Goal: Transaction & Acquisition: Purchase product/service

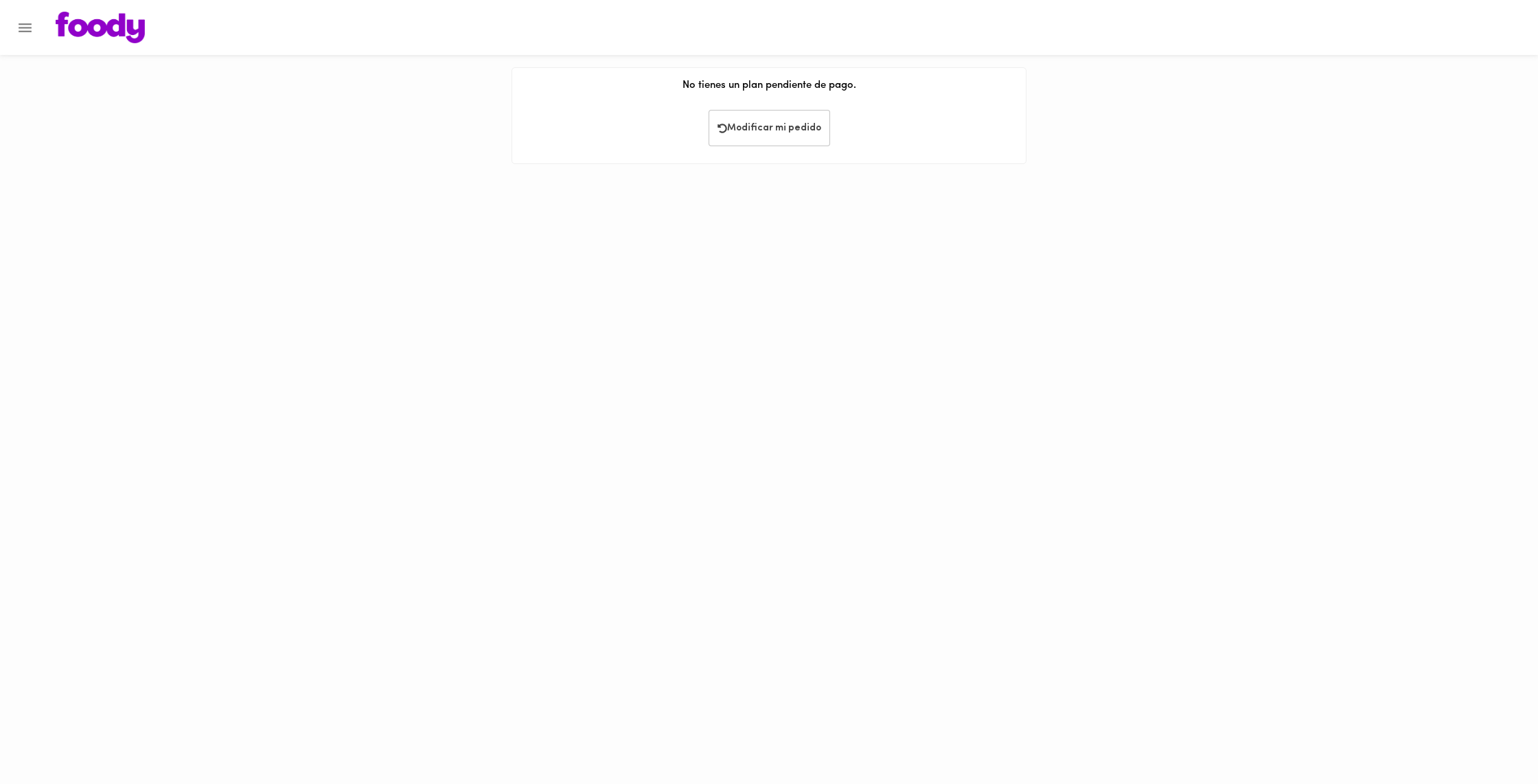
click at [106, 30] on img at bounding box center [100, 27] width 89 height 31
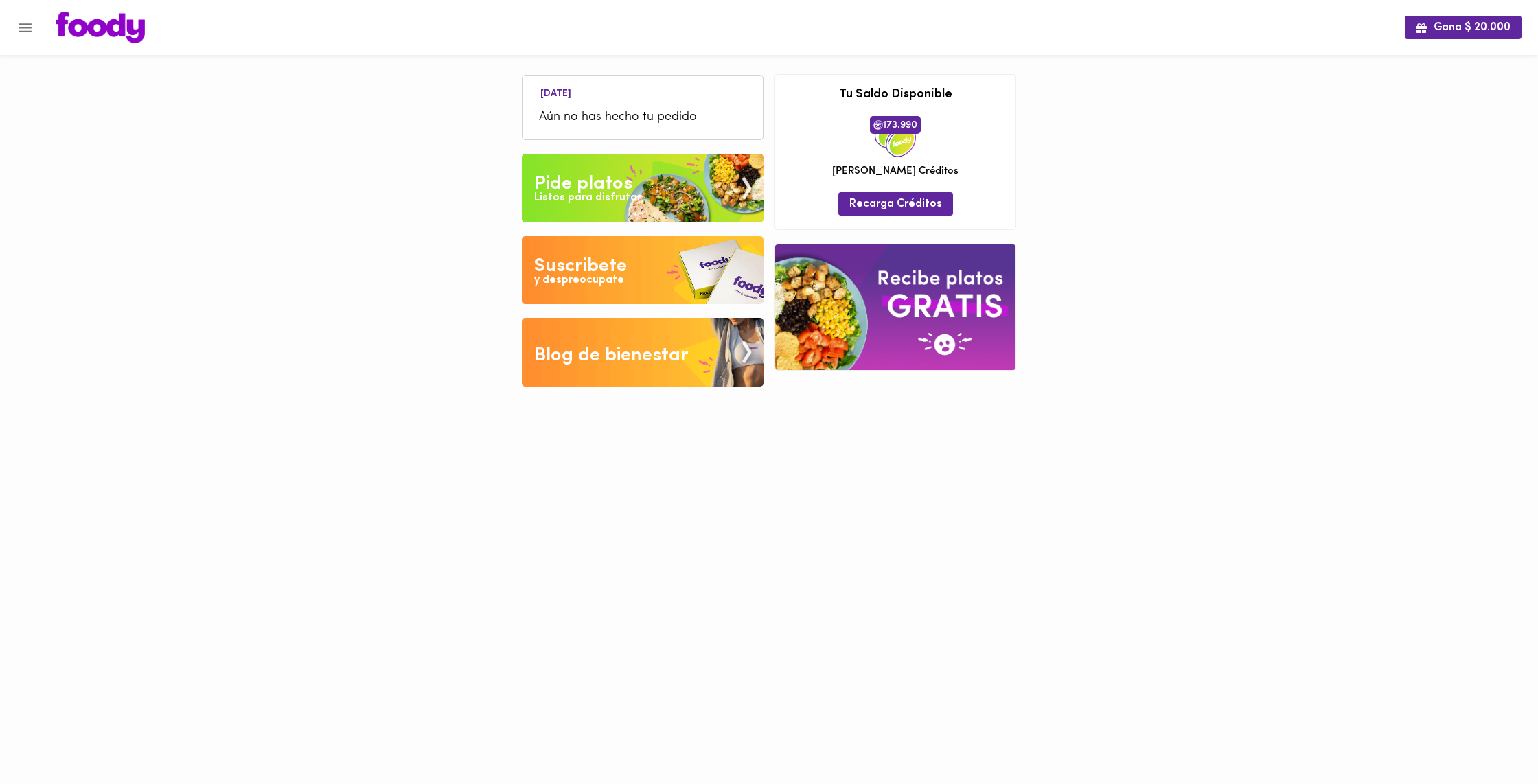
click at [658, 182] on img at bounding box center [642, 188] width 242 height 69
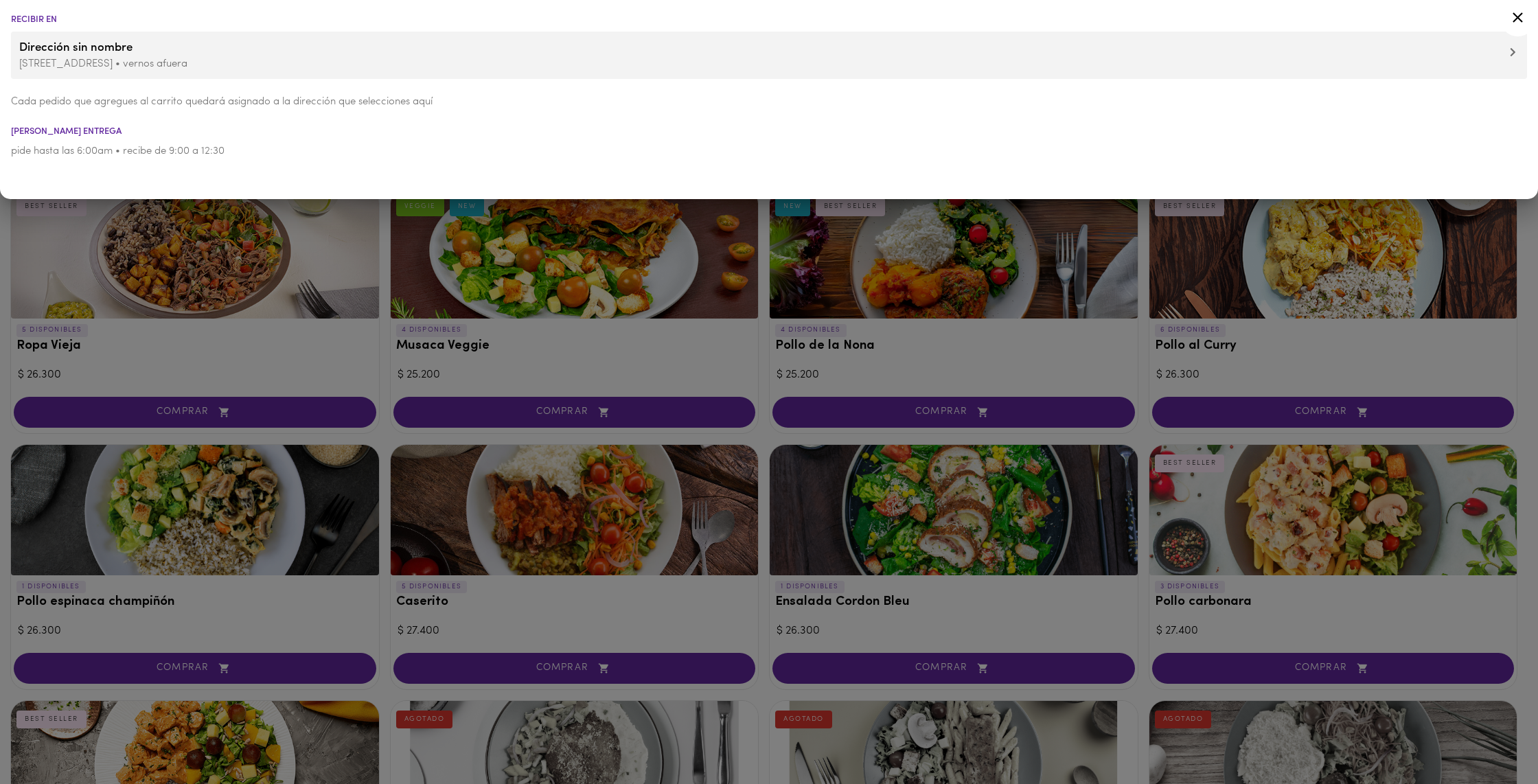
click at [1512, 16] on icon at bounding box center [1517, 17] width 17 height 17
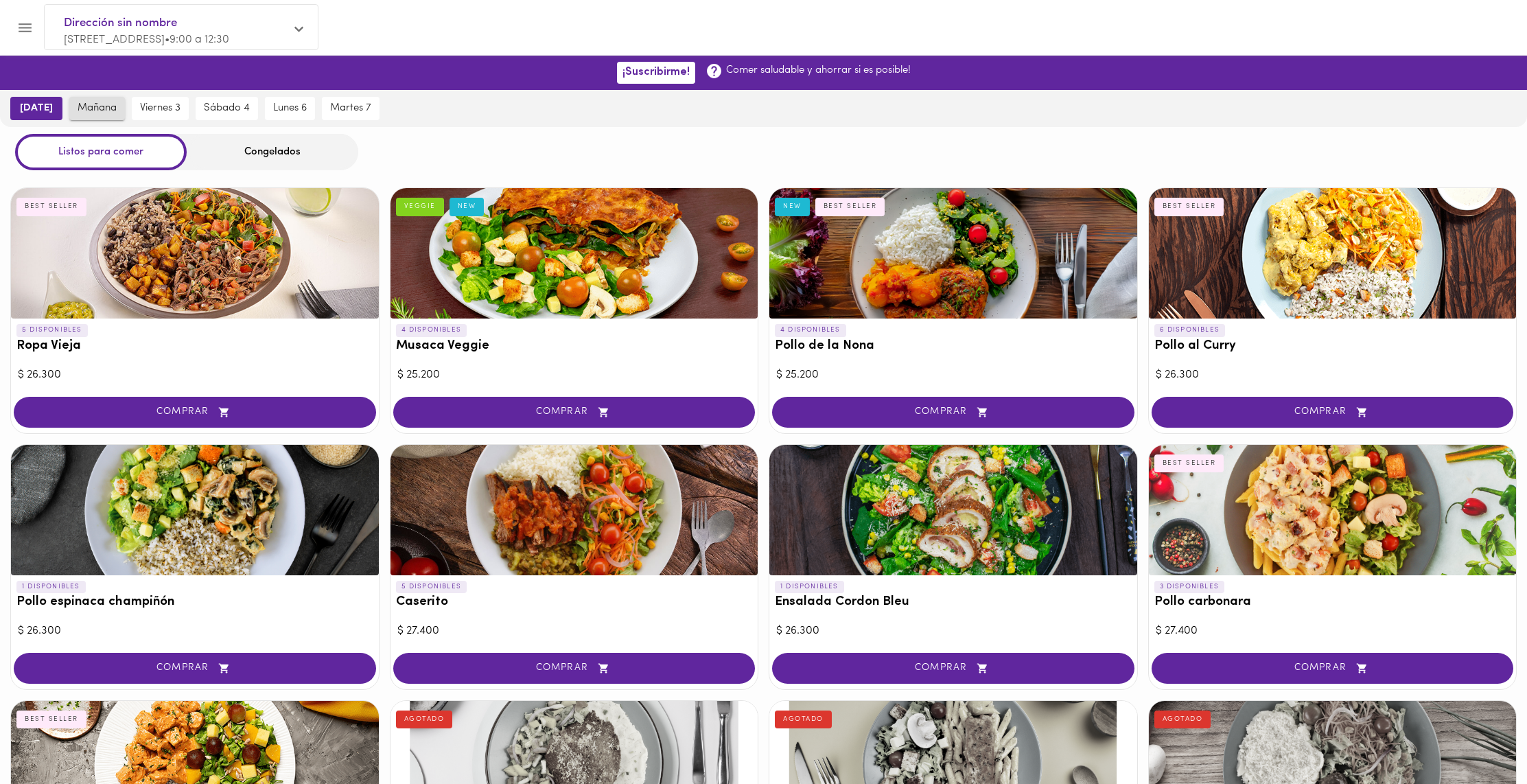
click at [97, 113] on span "mañana" at bounding box center [97, 109] width 39 height 13
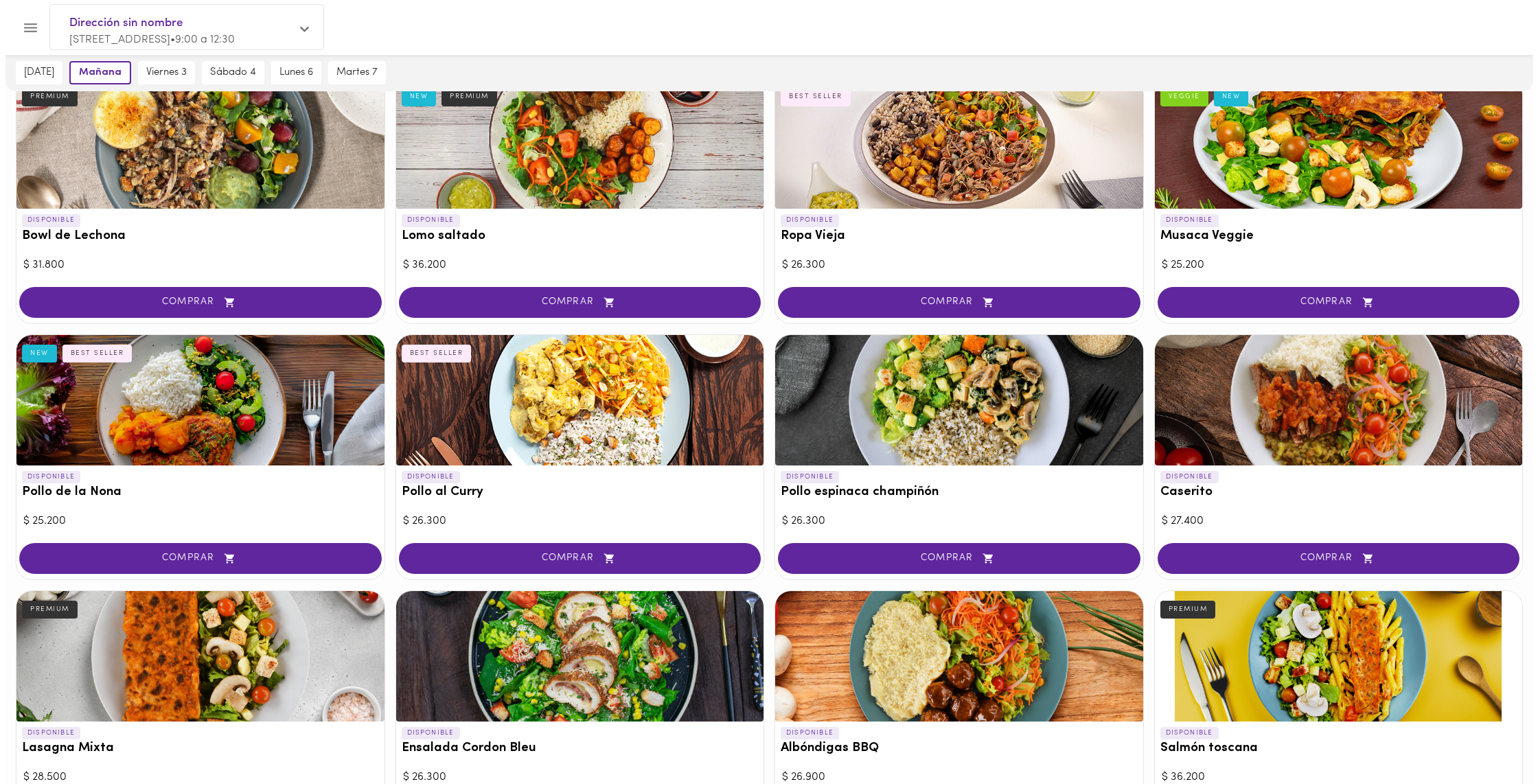
scroll to position [115, 0]
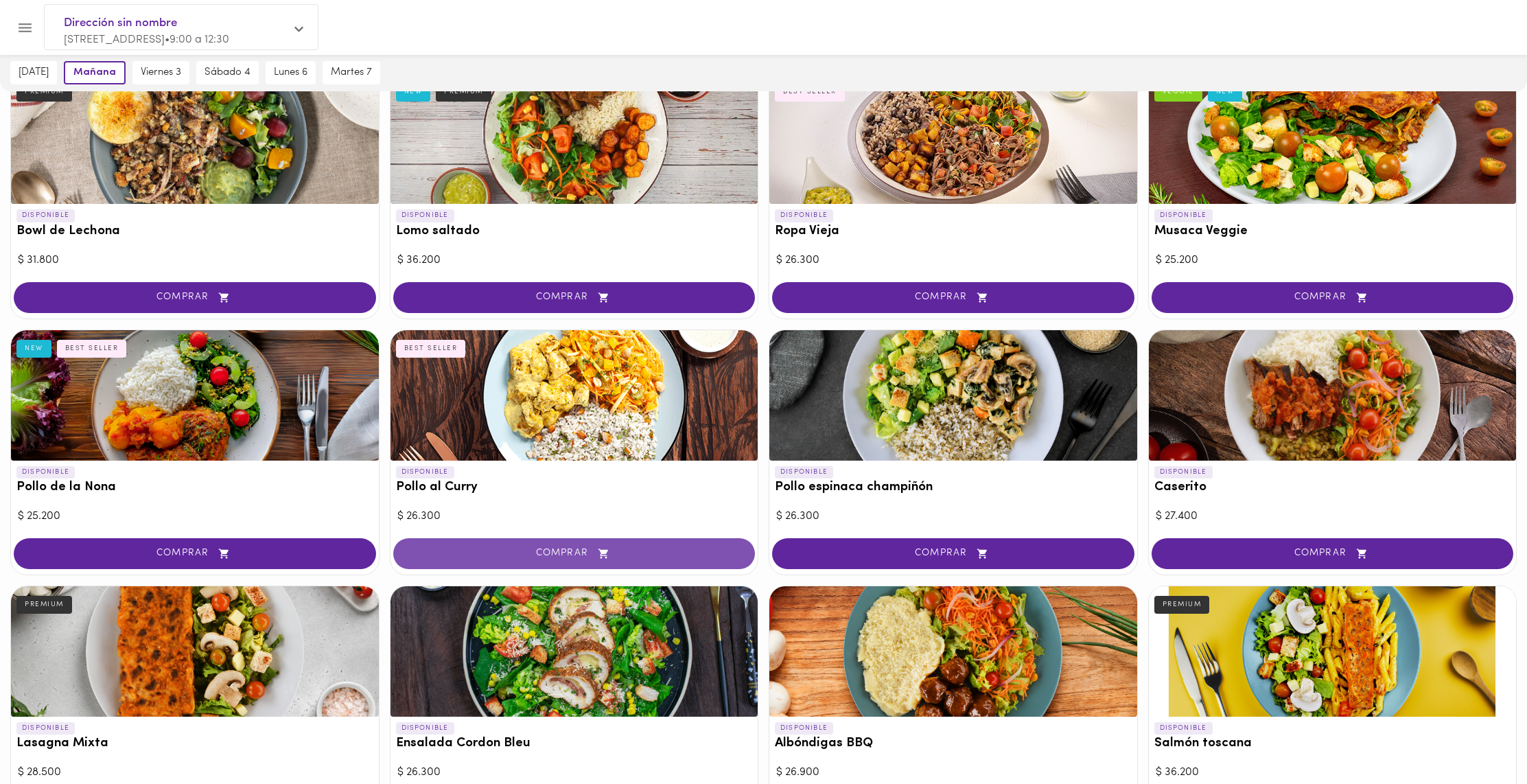
click at [648, 562] on button "COMPRAR" at bounding box center [574, 554] width 362 height 31
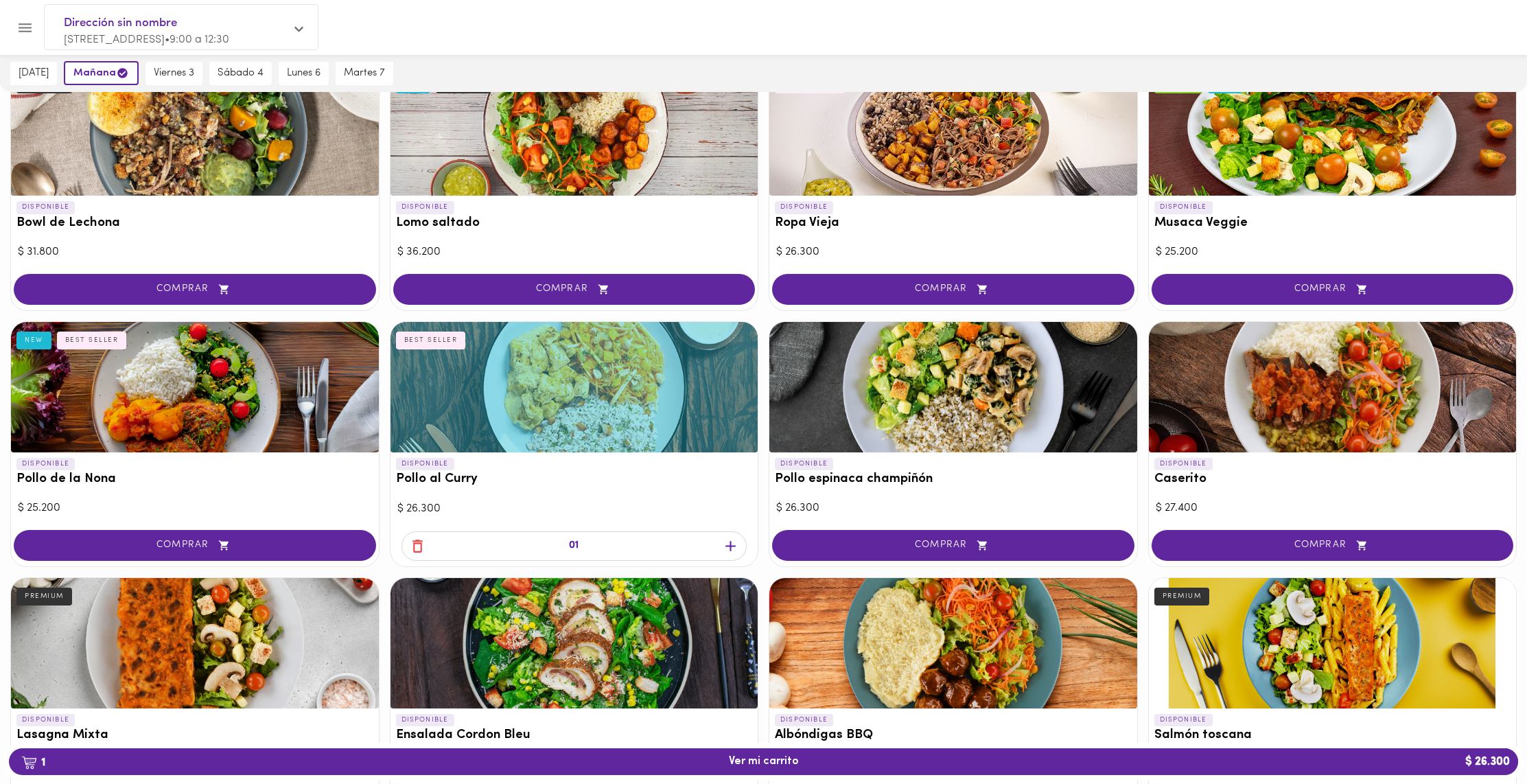
scroll to position [126, 0]
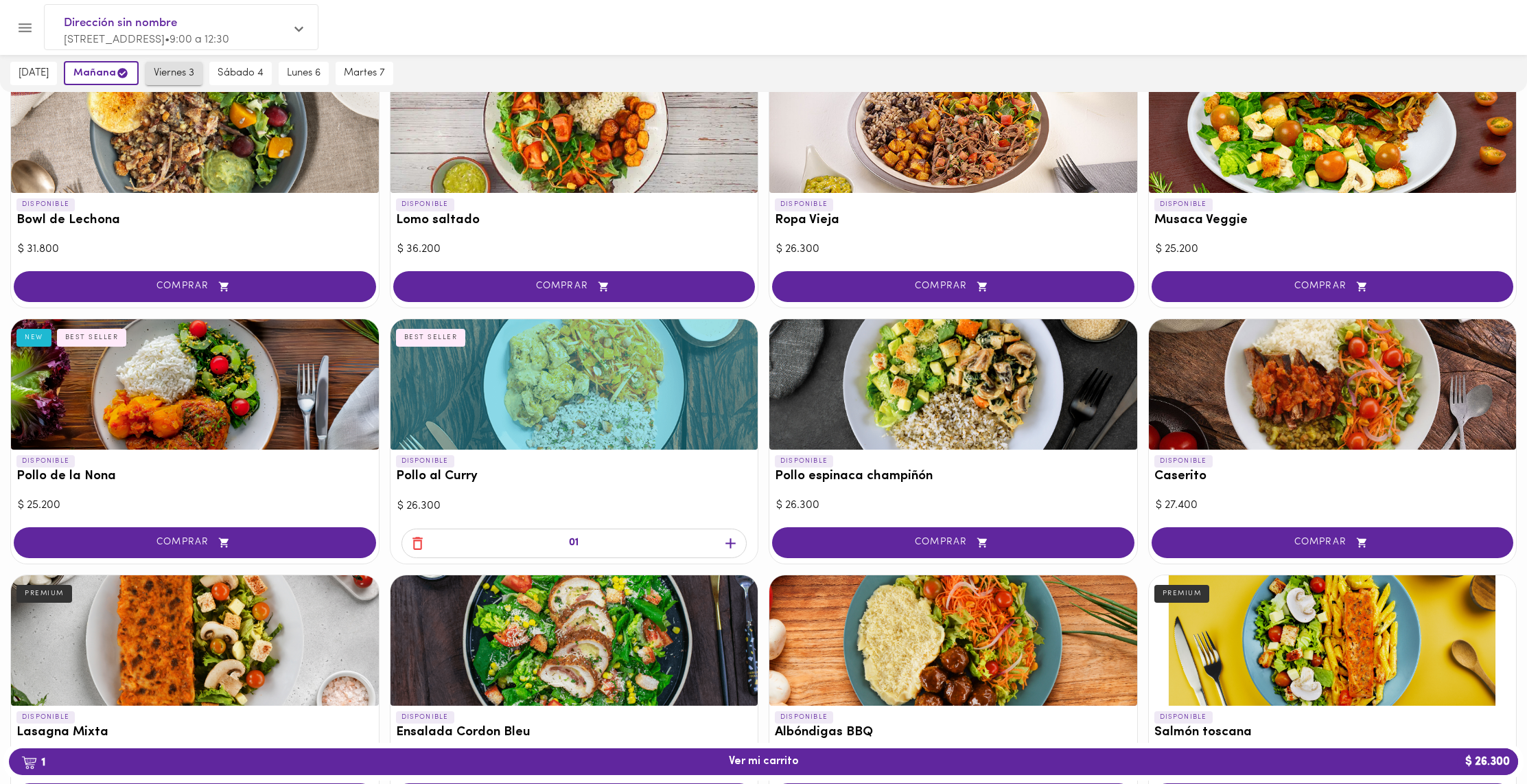
click at [161, 81] on button "viernes 3" at bounding box center [174, 74] width 57 height 24
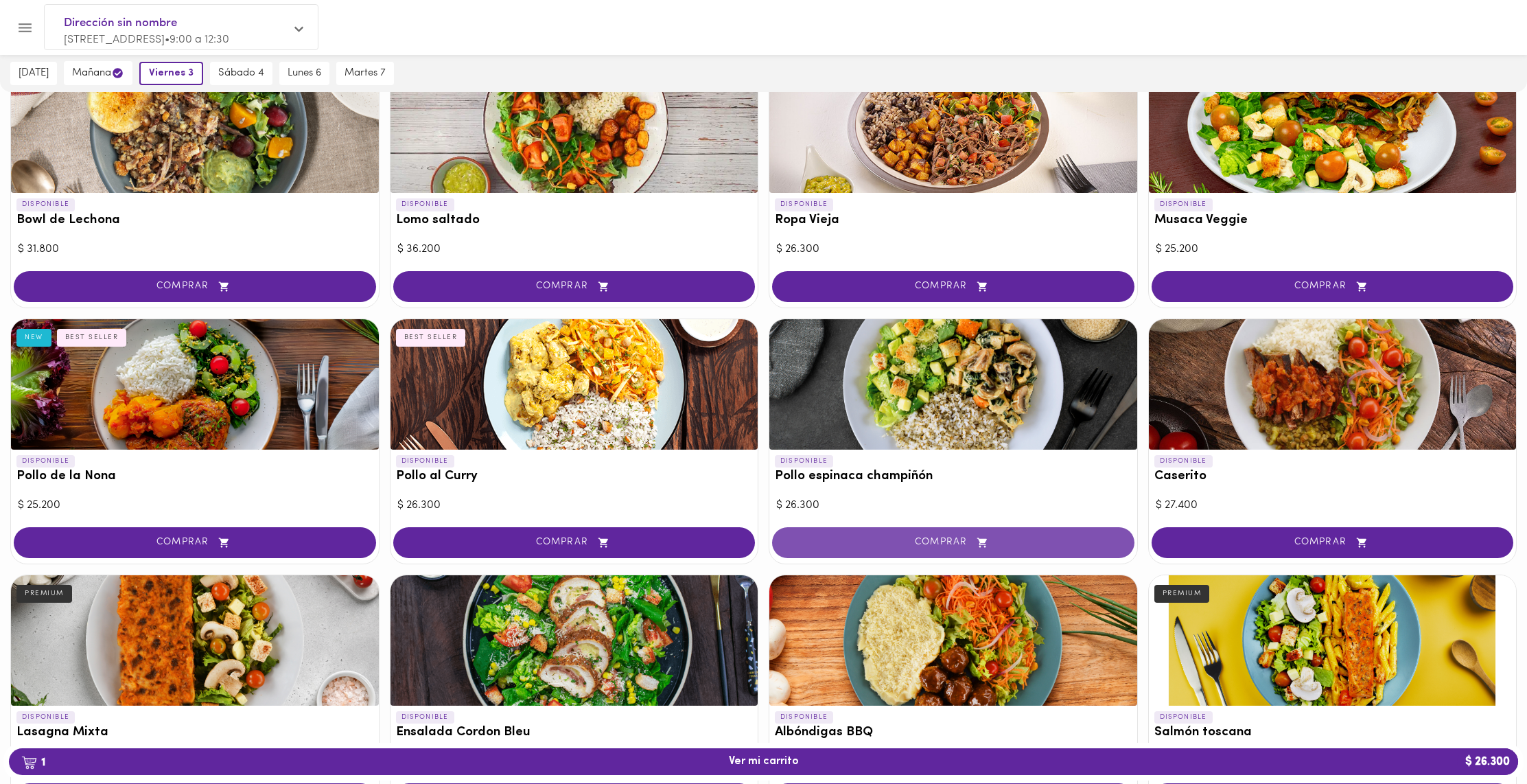
click at [969, 550] on button "COMPRAR" at bounding box center [953, 542] width 362 height 31
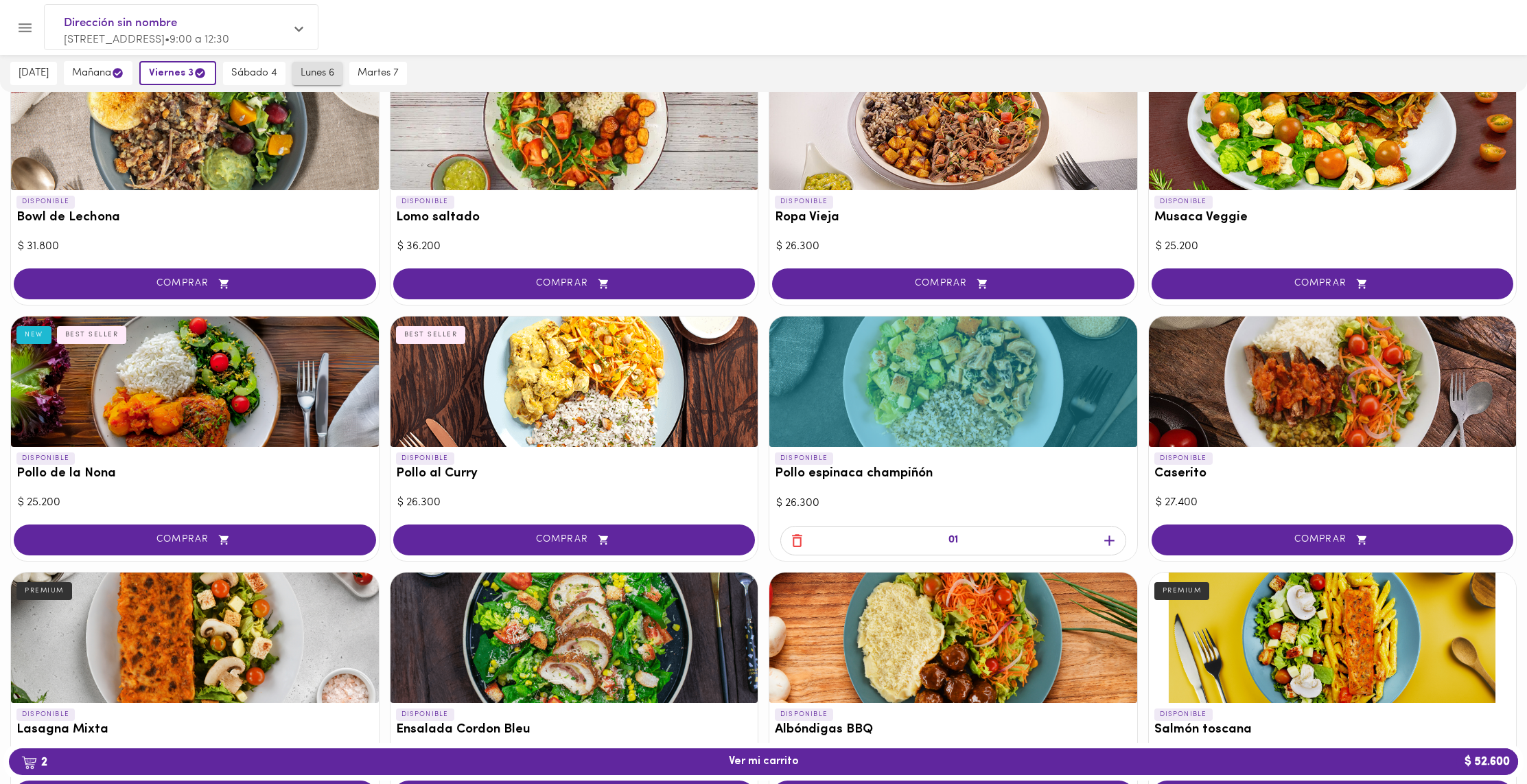
scroll to position [124, 0]
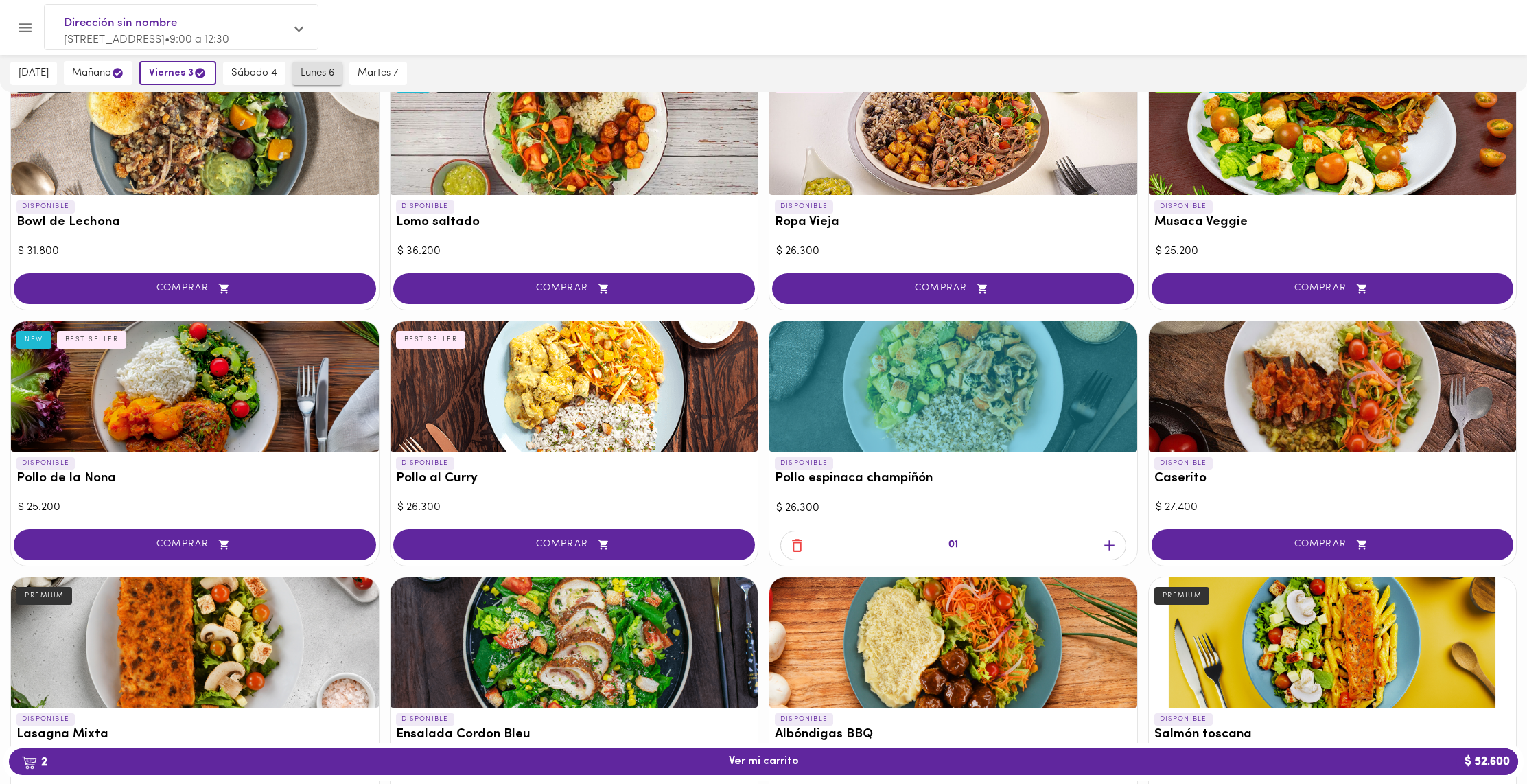
click at [308, 74] on span "lunes 6" at bounding box center [318, 74] width 33 height 13
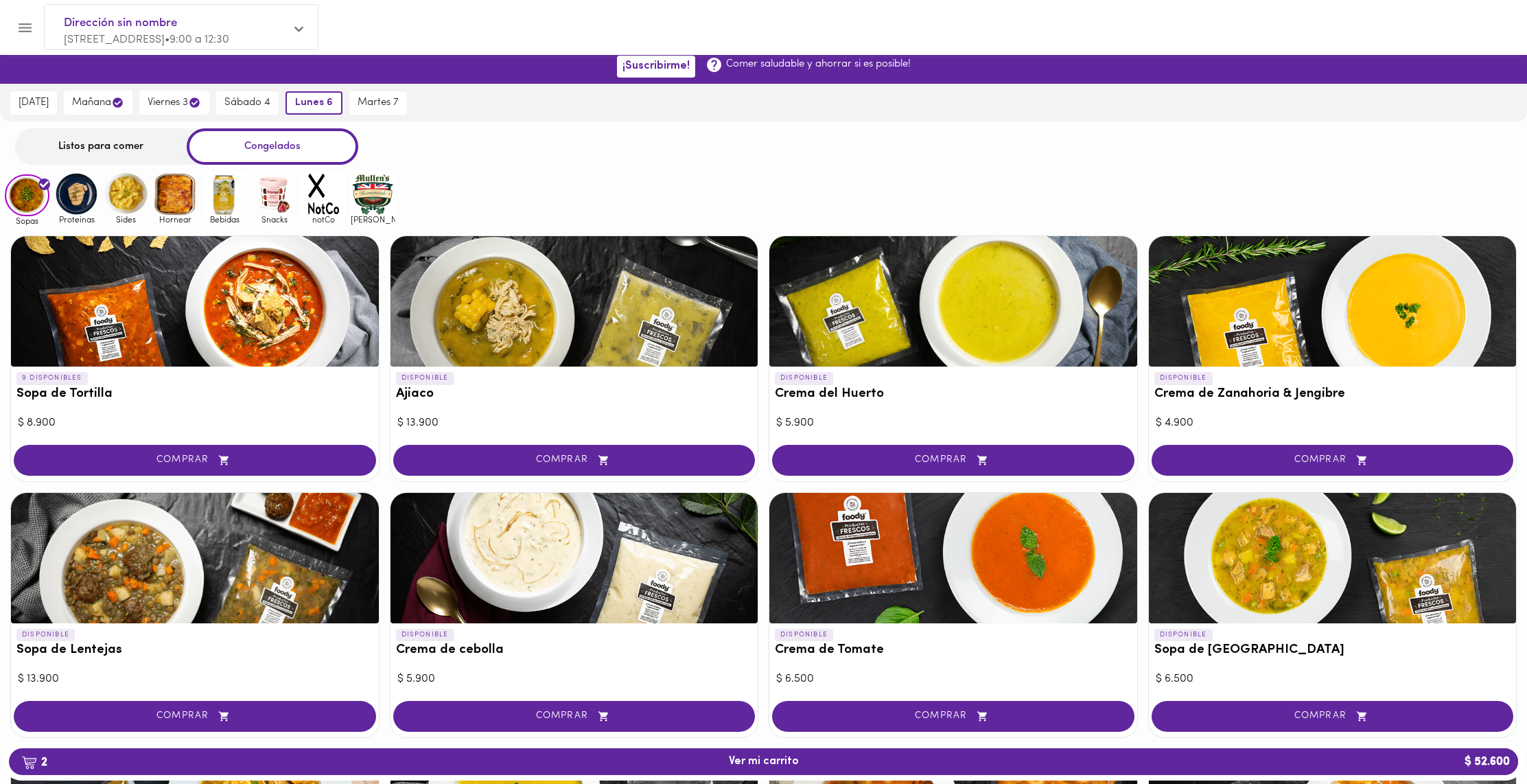
scroll to position [5, 0]
click at [593, 457] on span "COMPRAR" at bounding box center [574, 460] width 328 height 12
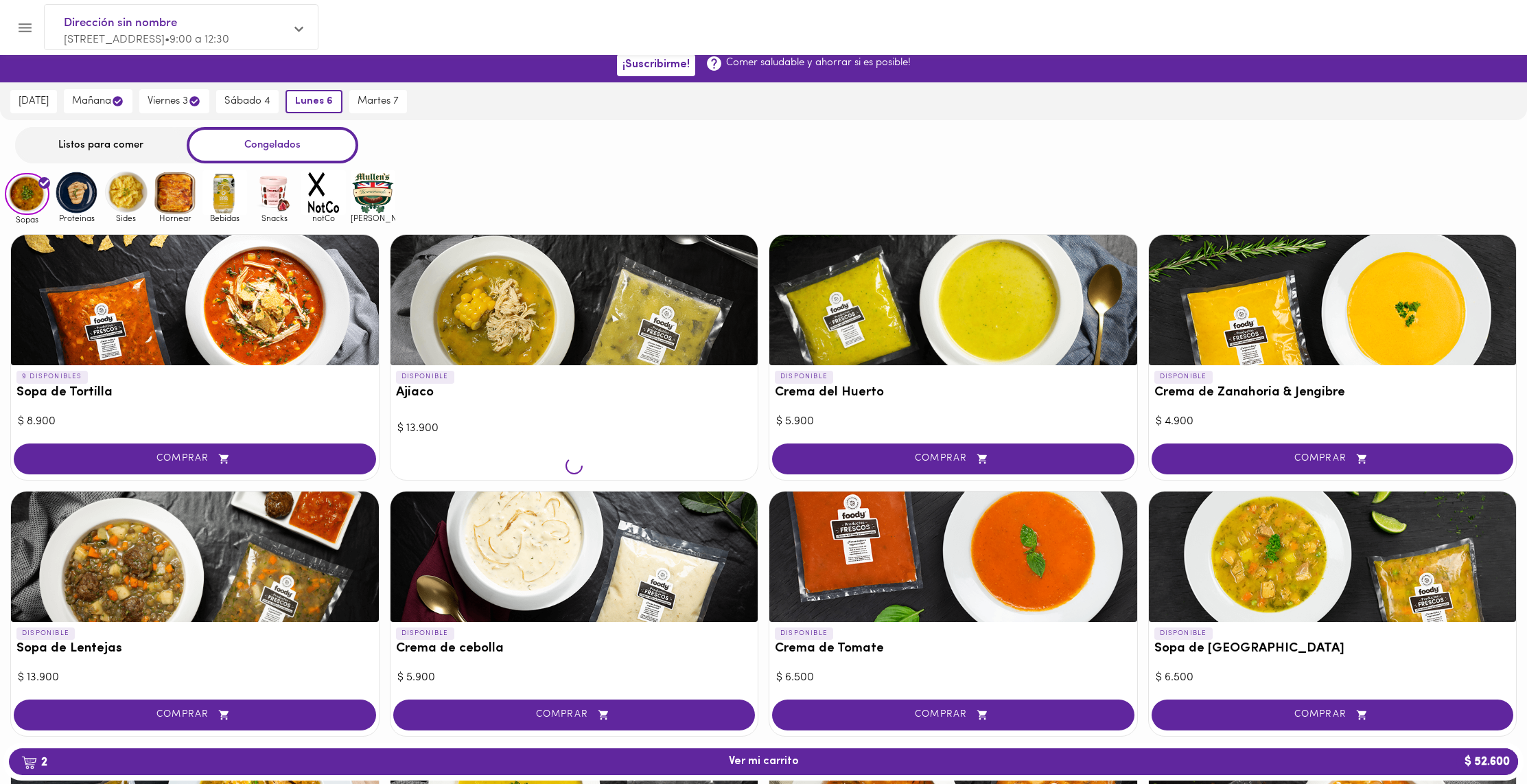
scroll to position [12, 0]
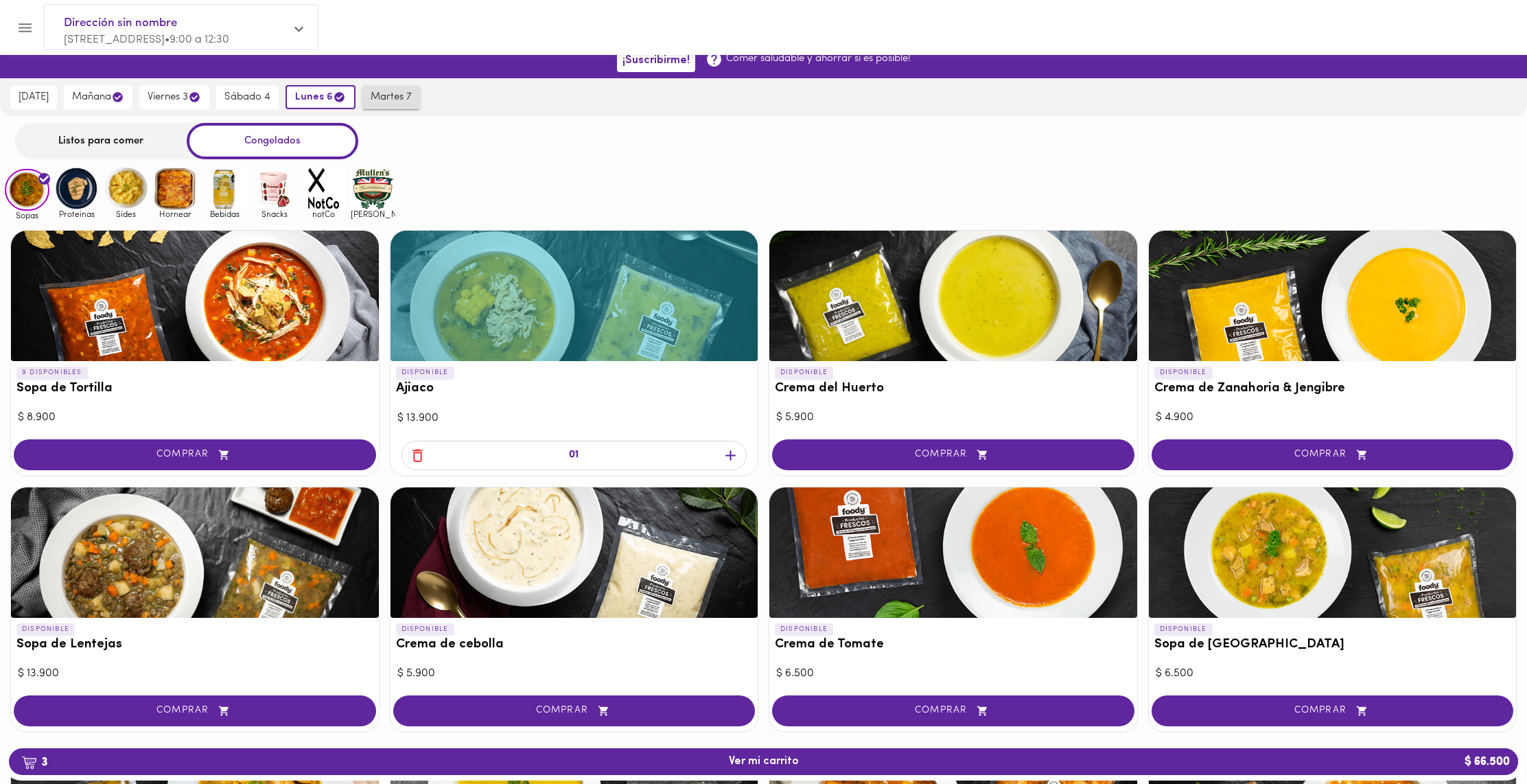
click at [393, 99] on span "martes 7" at bounding box center [391, 97] width 41 height 13
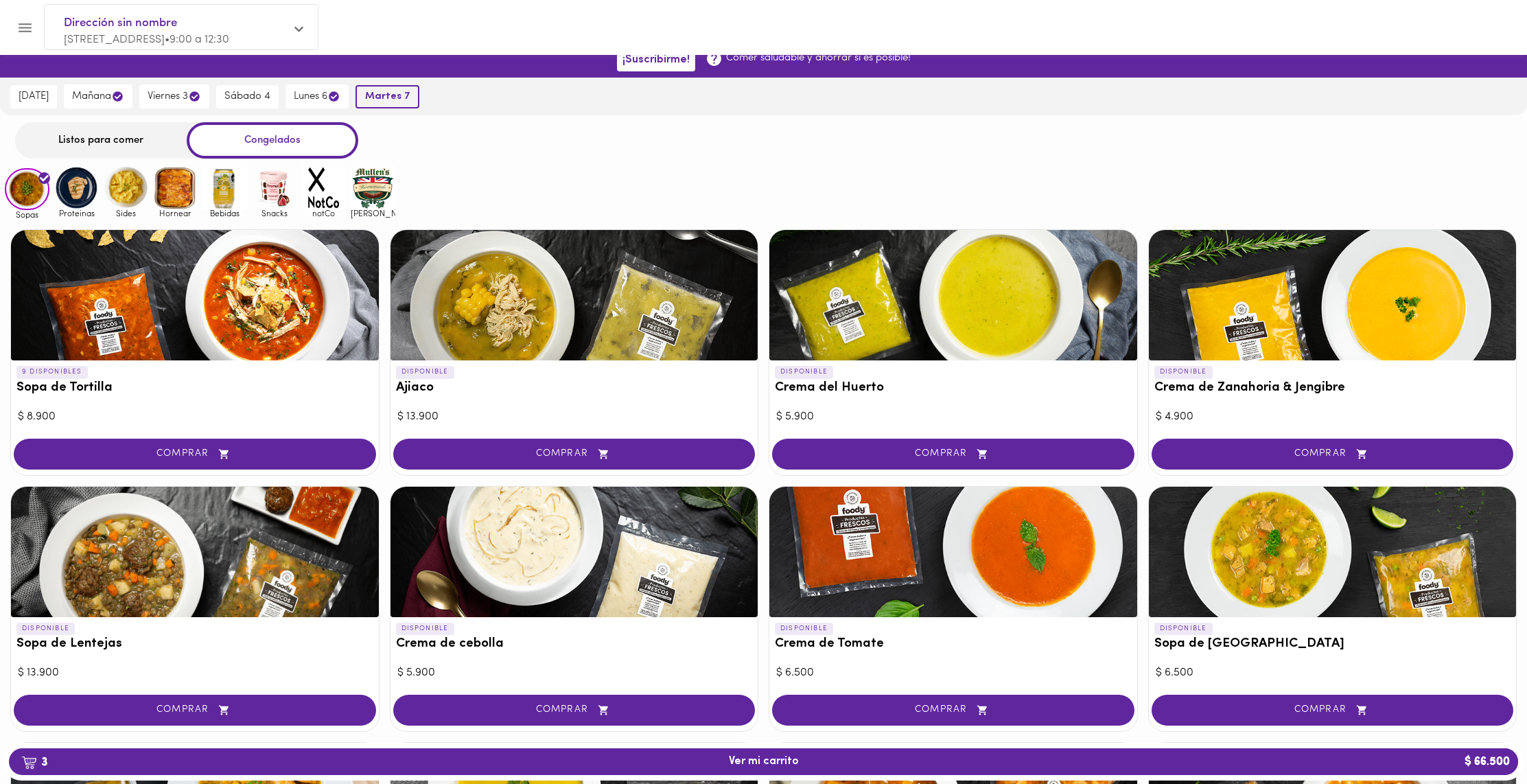
scroll to position [19, 0]
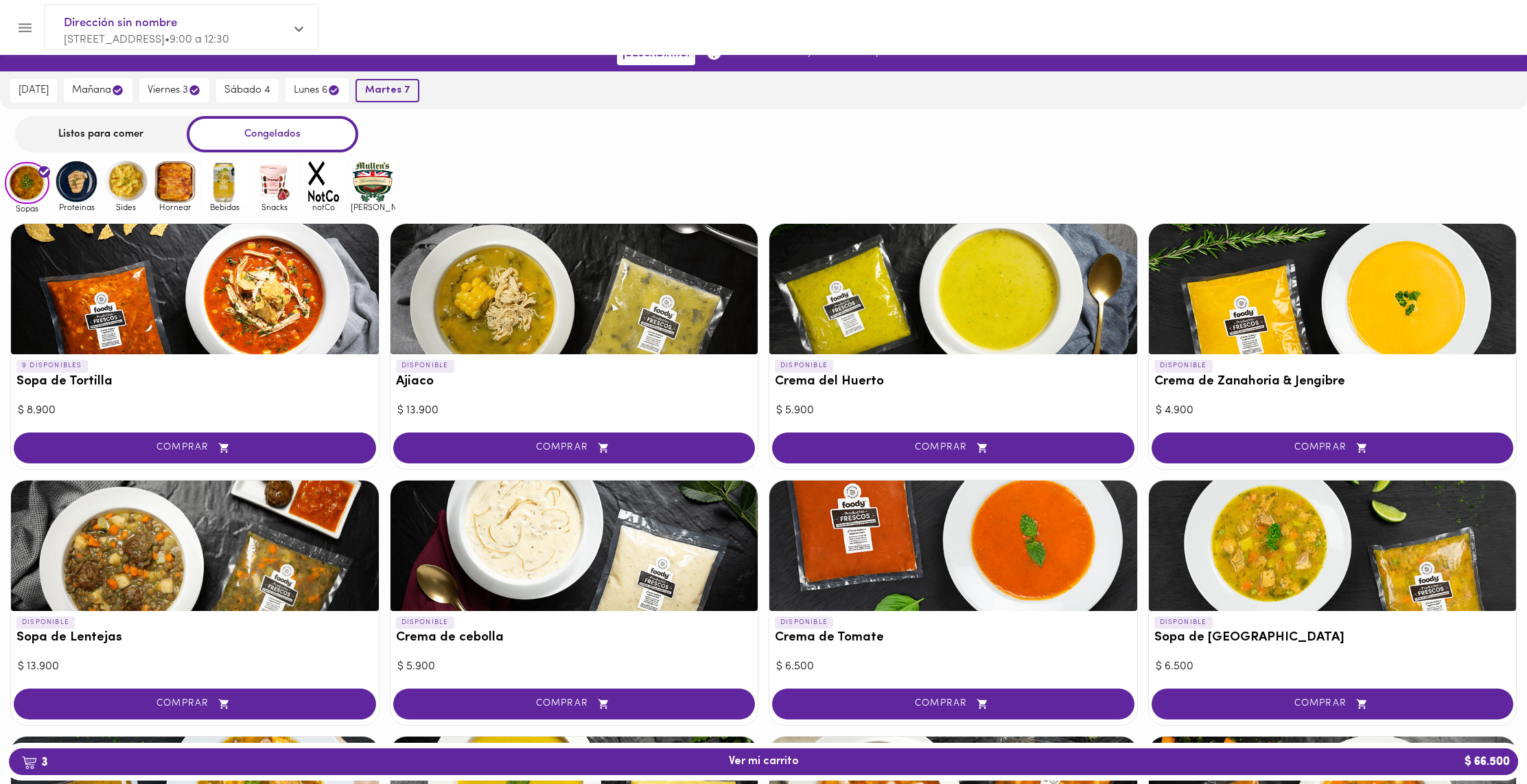
click at [396, 95] on span "martes 7" at bounding box center [387, 91] width 45 height 13
click at [241, 698] on span "COMPRAR" at bounding box center [194, 703] width 328 height 12
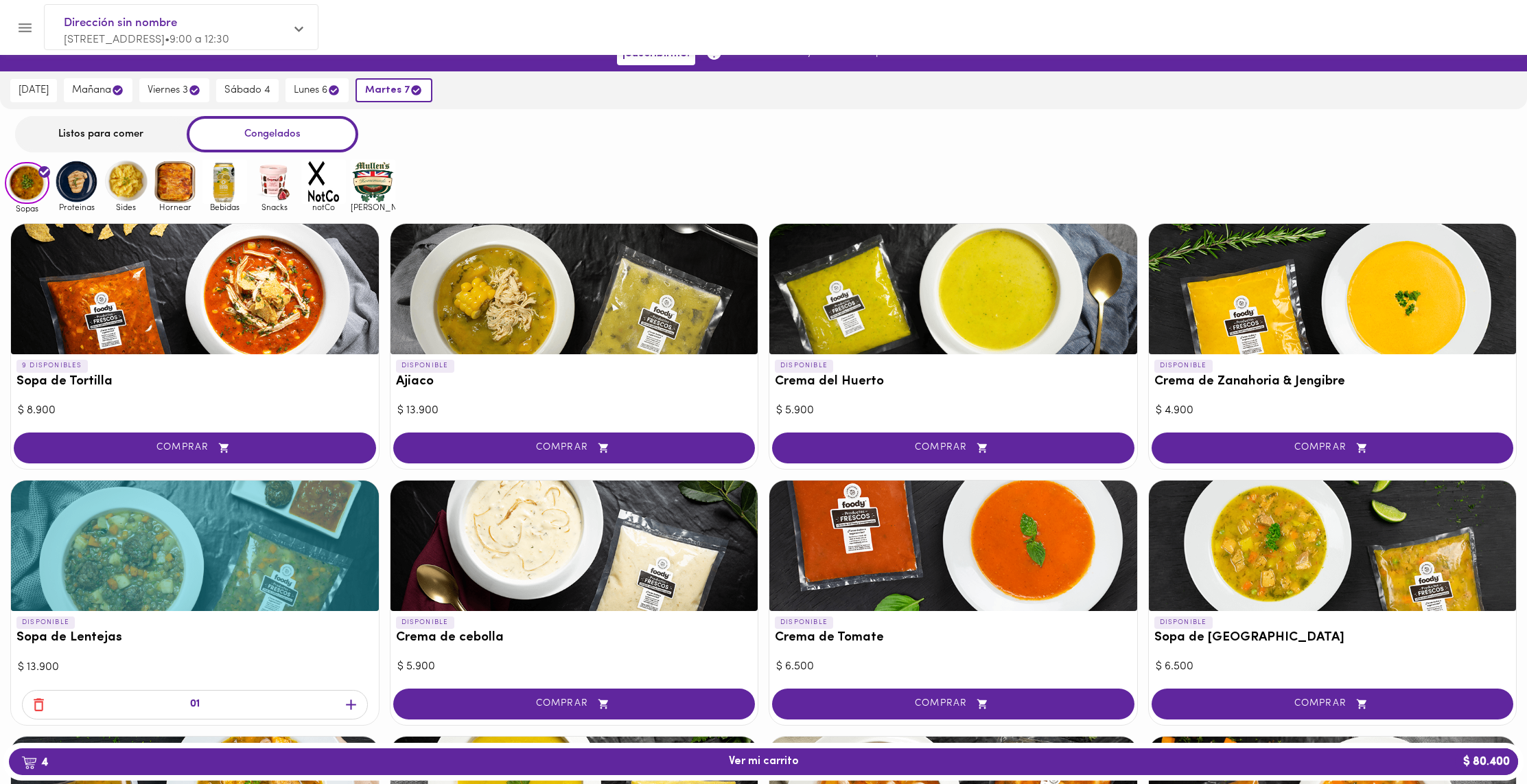
click at [32, 701] on icon "button" at bounding box center [38, 704] width 17 height 17
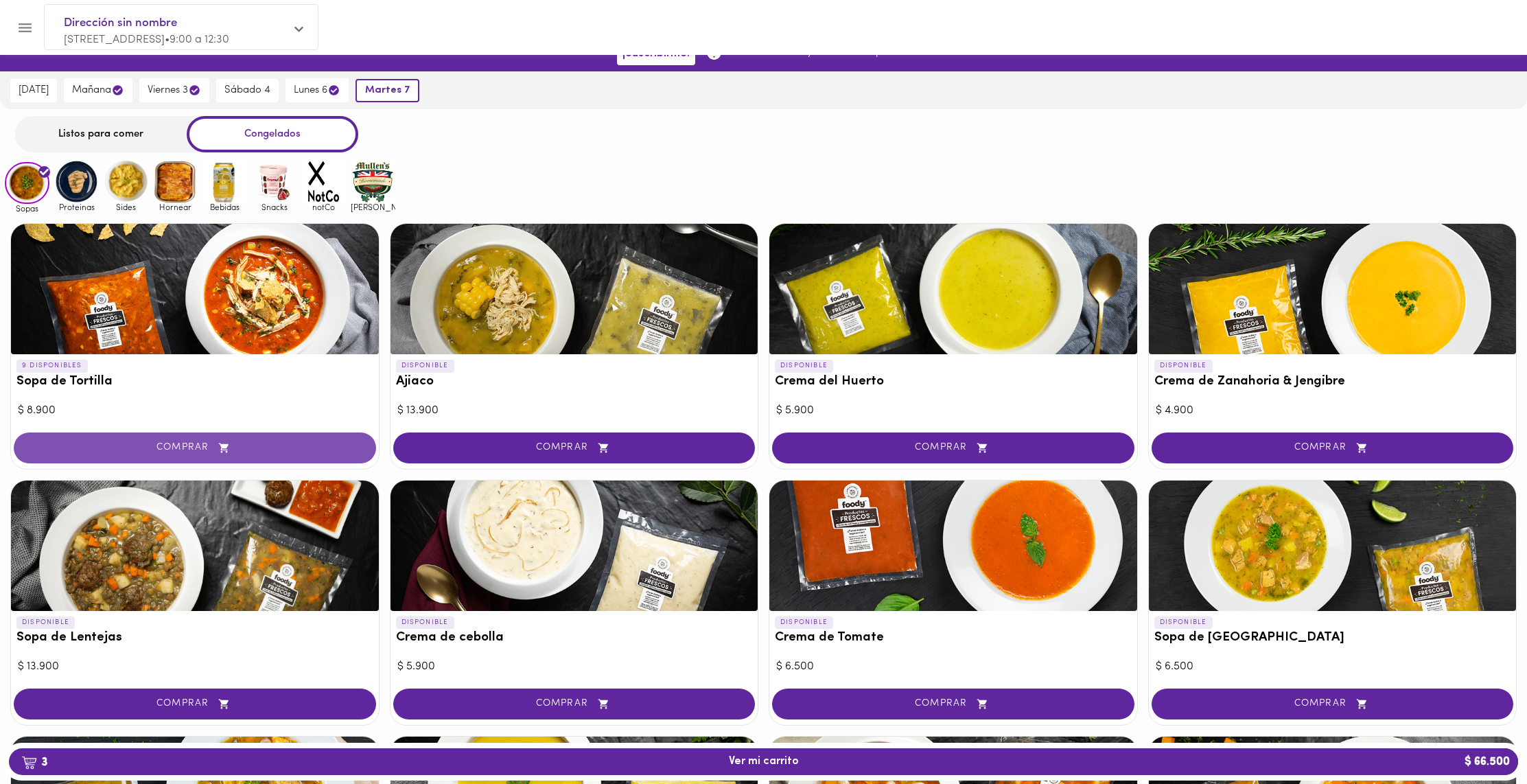
click at [183, 445] on span "COMPRAR" at bounding box center [194, 448] width 328 height 12
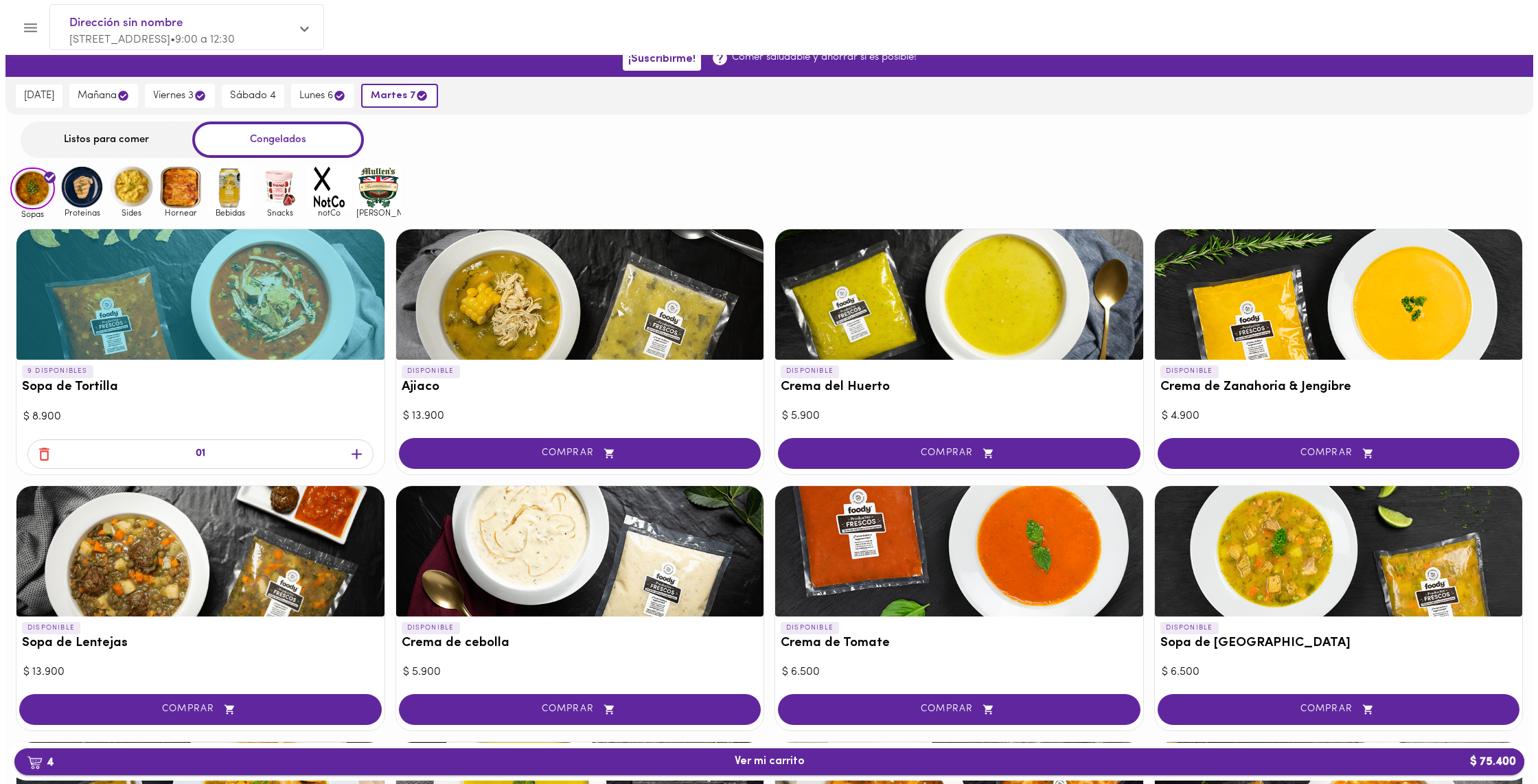
scroll to position [15, 0]
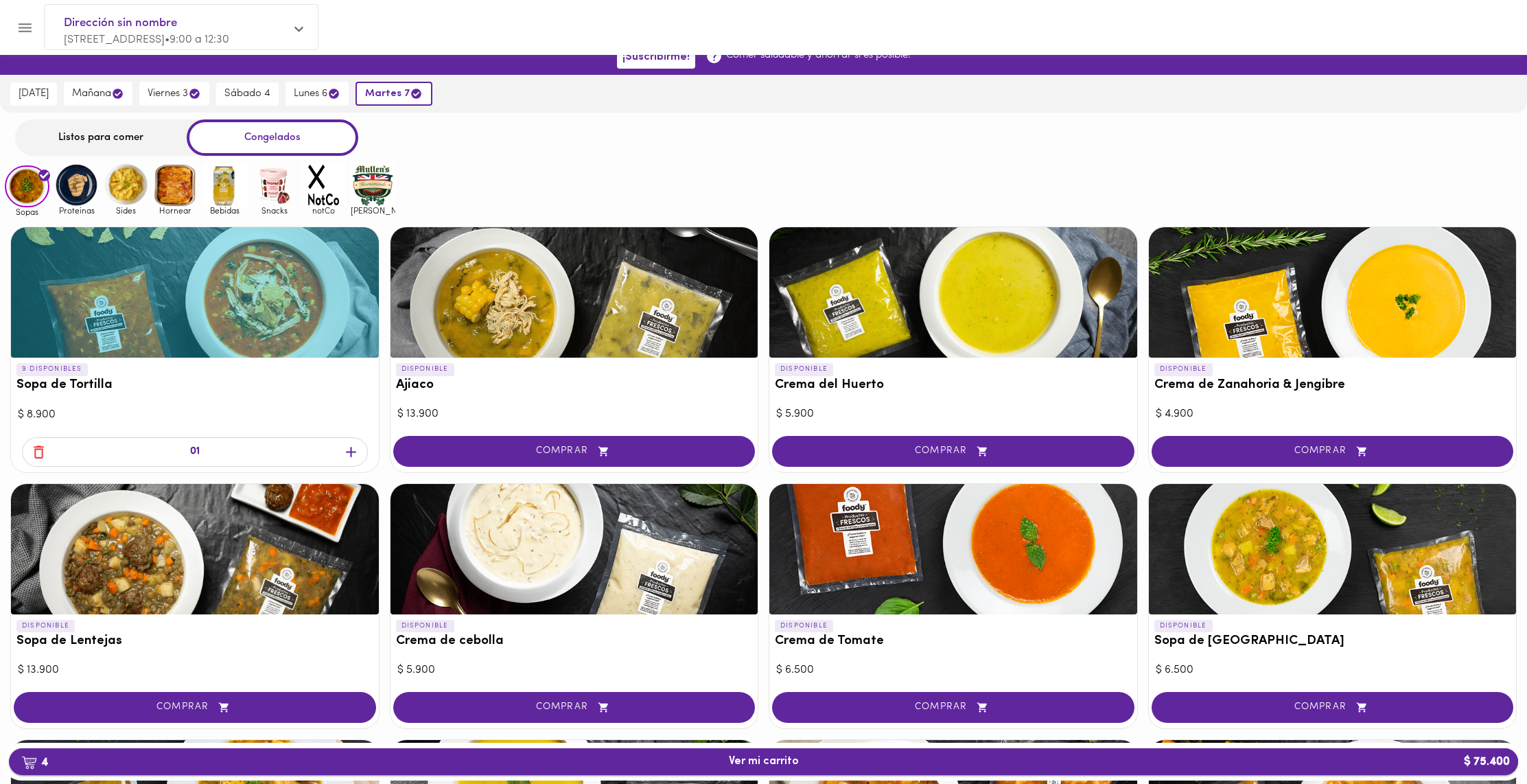
click at [730, 759] on span "4 Ver mi carrito $ 75.400" at bounding box center [764, 761] width 70 height 13
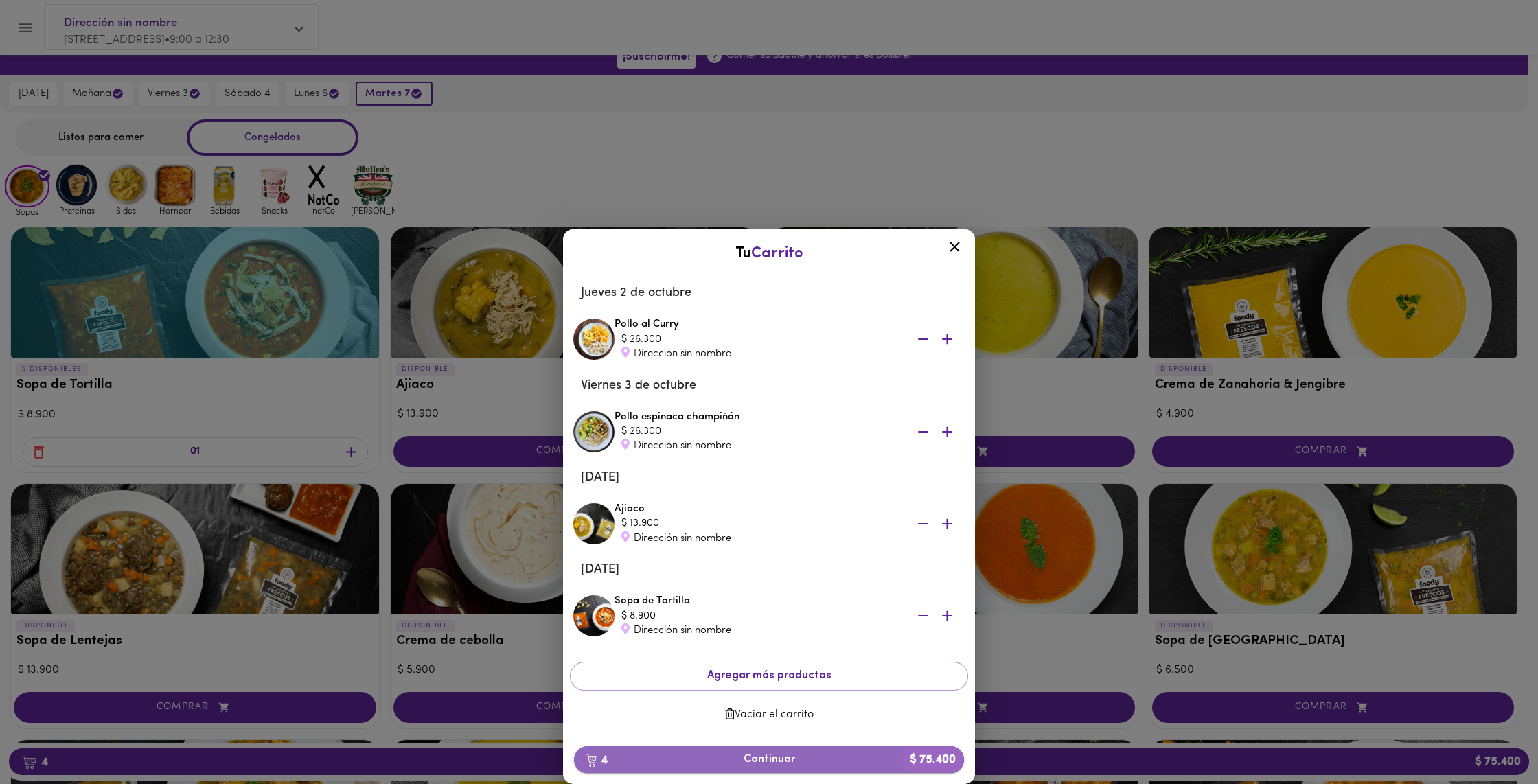
click at [751, 760] on span "4 Continuar $ 75.400" at bounding box center [769, 759] width 368 height 13
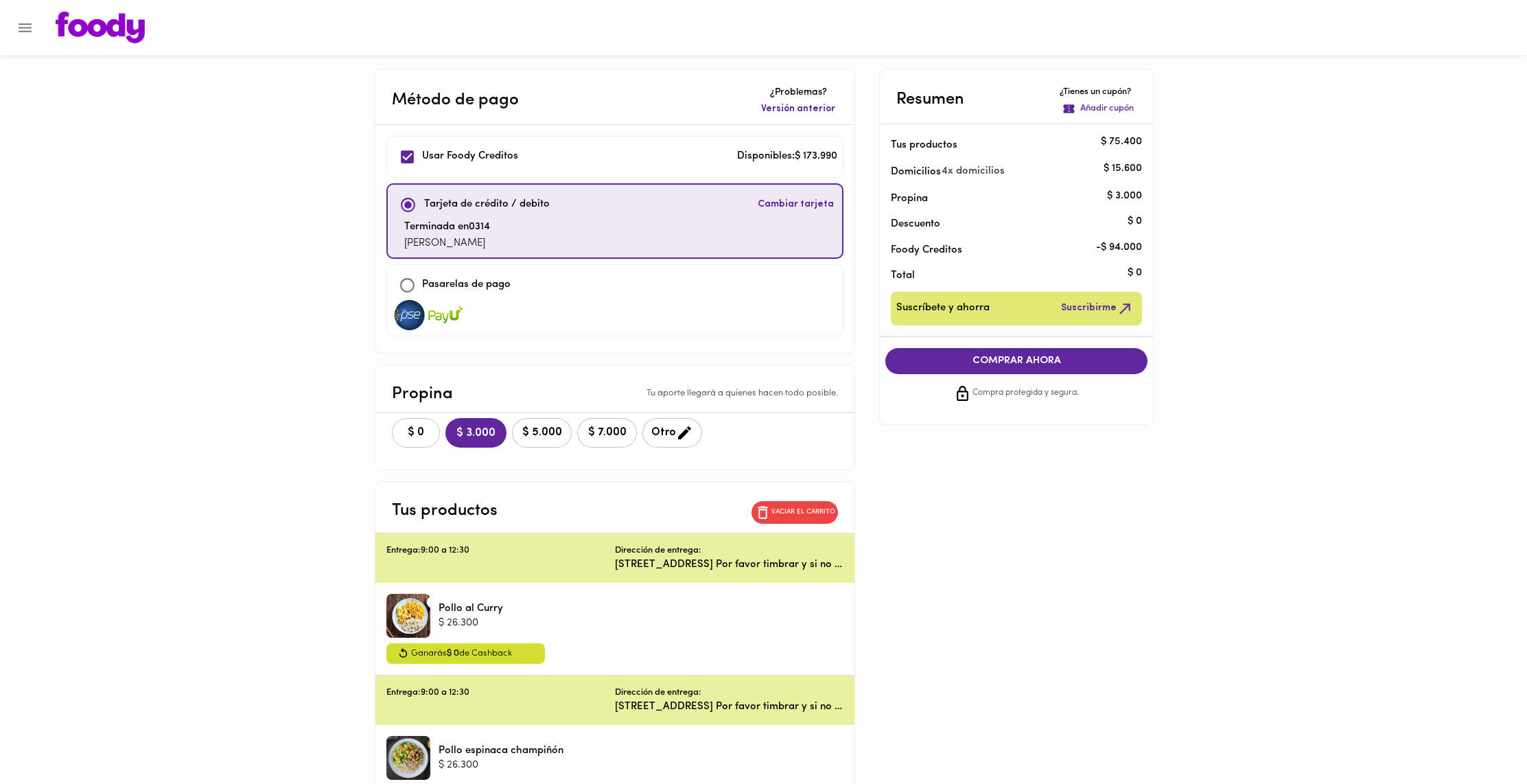
click at [418, 431] on span "$ 0" at bounding box center [416, 432] width 30 height 13
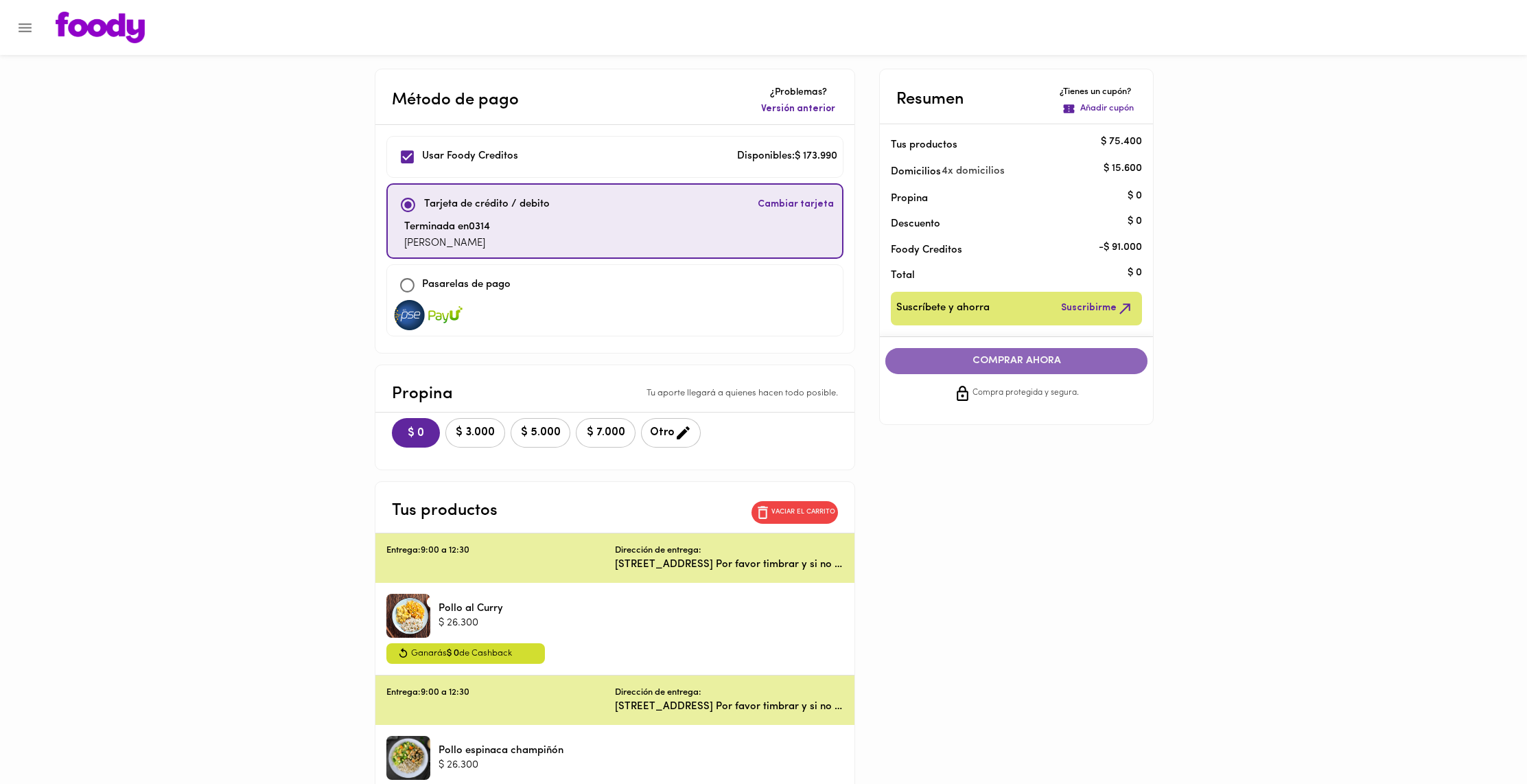
click at [1093, 362] on span "COMPRAR AHORA" at bounding box center [1016, 361] width 235 height 13
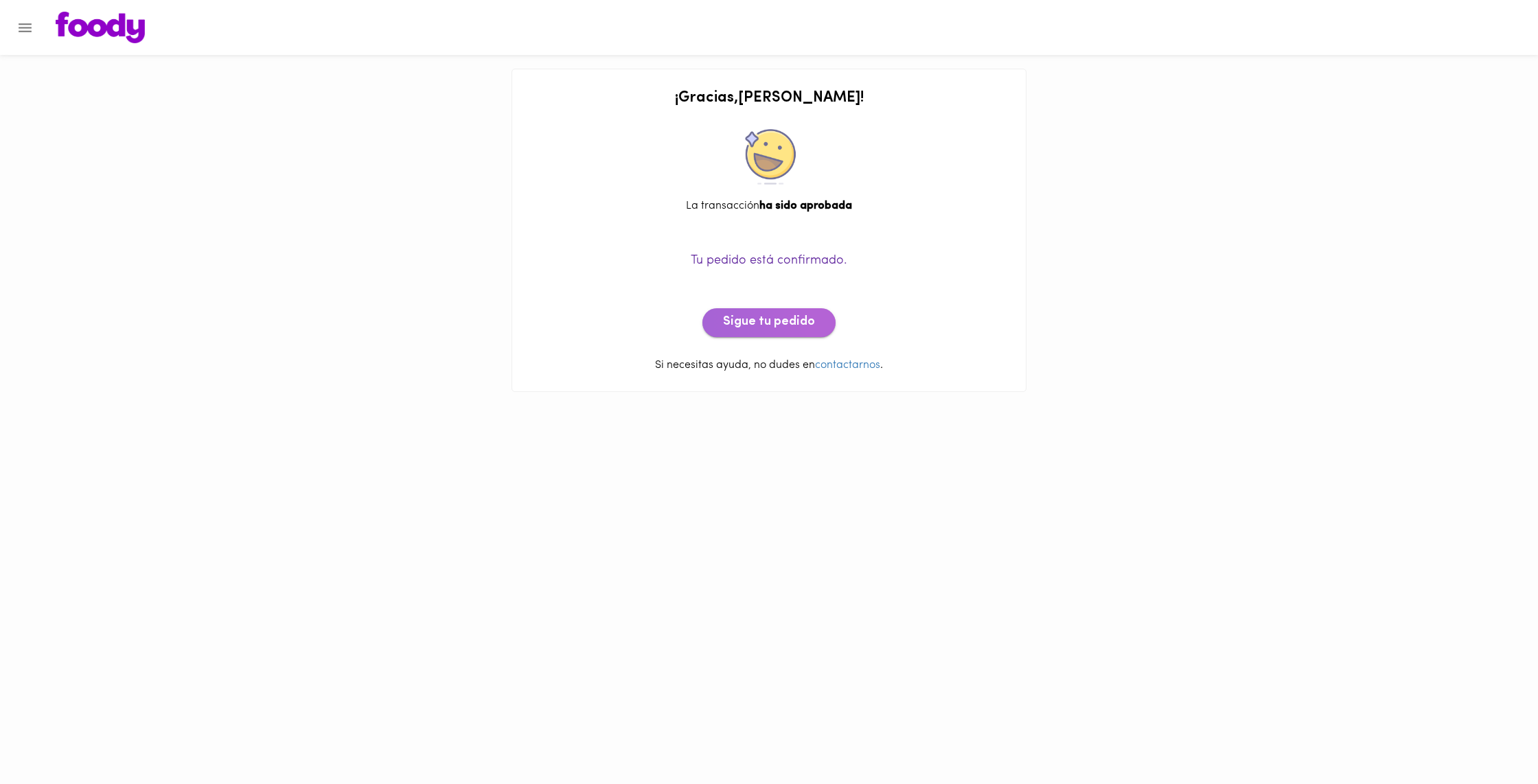
click at [777, 327] on span "Sigue tu pedido" at bounding box center [769, 322] width 92 height 15
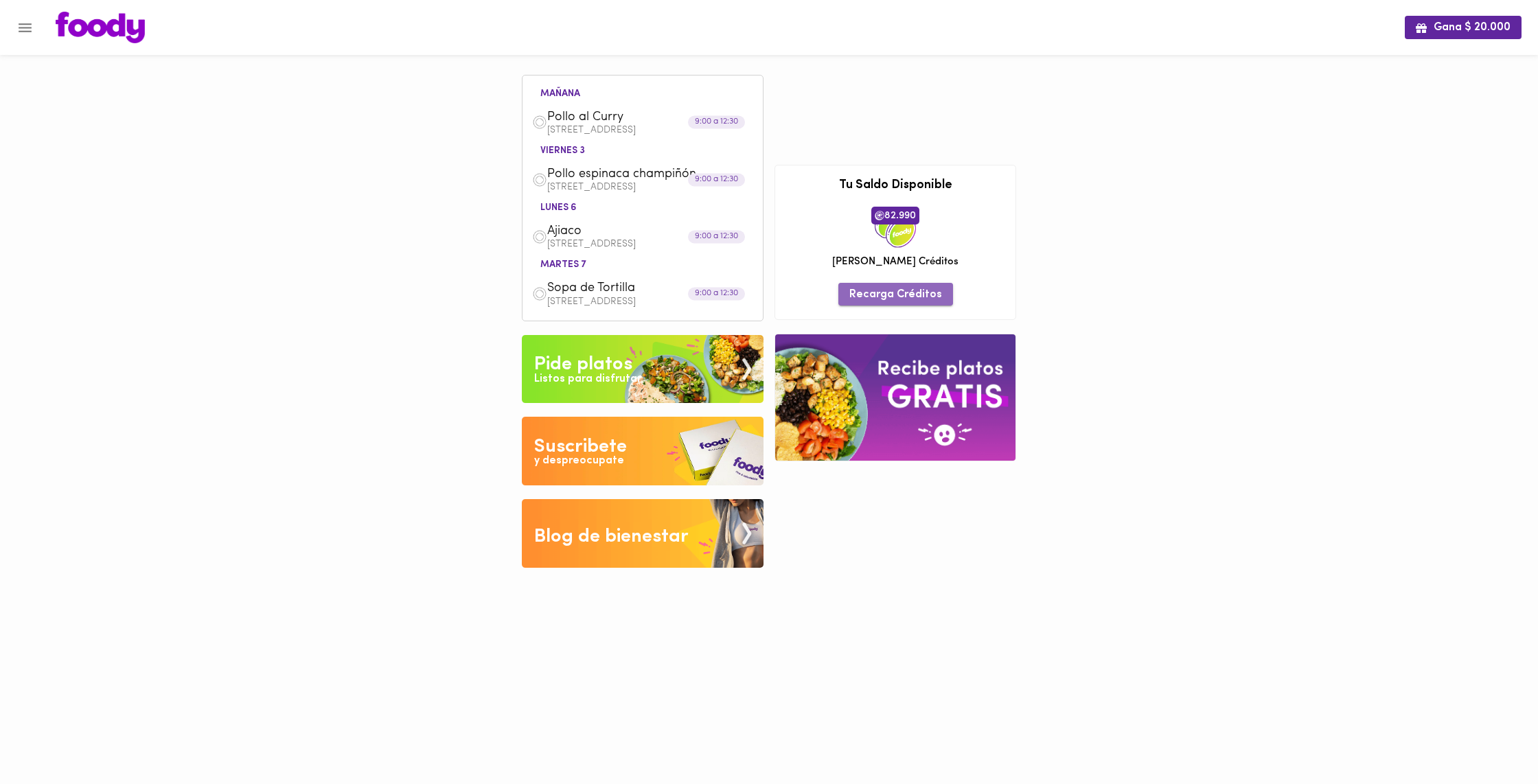
click at [899, 296] on span "Recarga Créditos" at bounding box center [895, 295] width 93 height 13
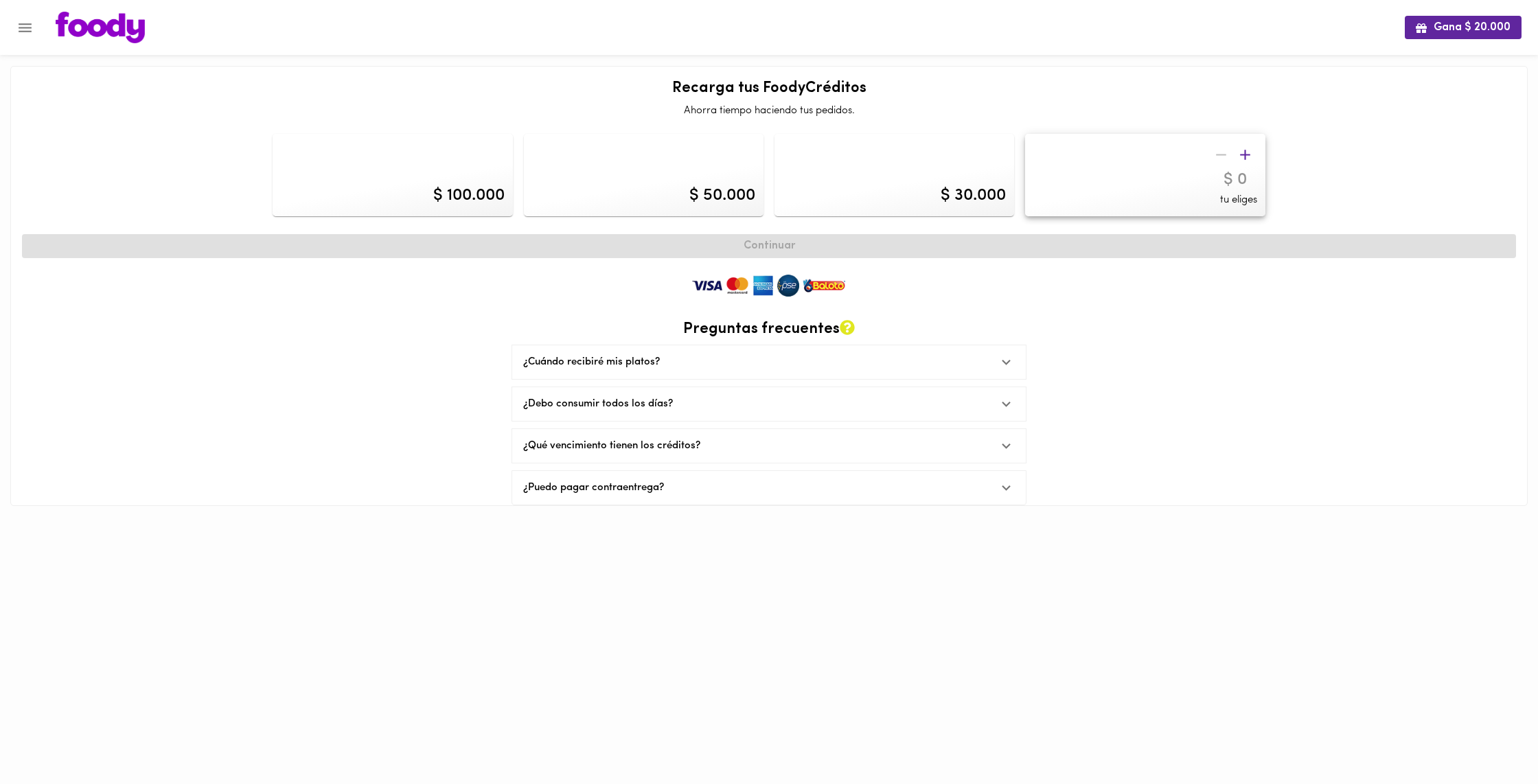
click at [1248, 156] on icon "button" at bounding box center [1245, 155] width 17 height 17
type input "20000"
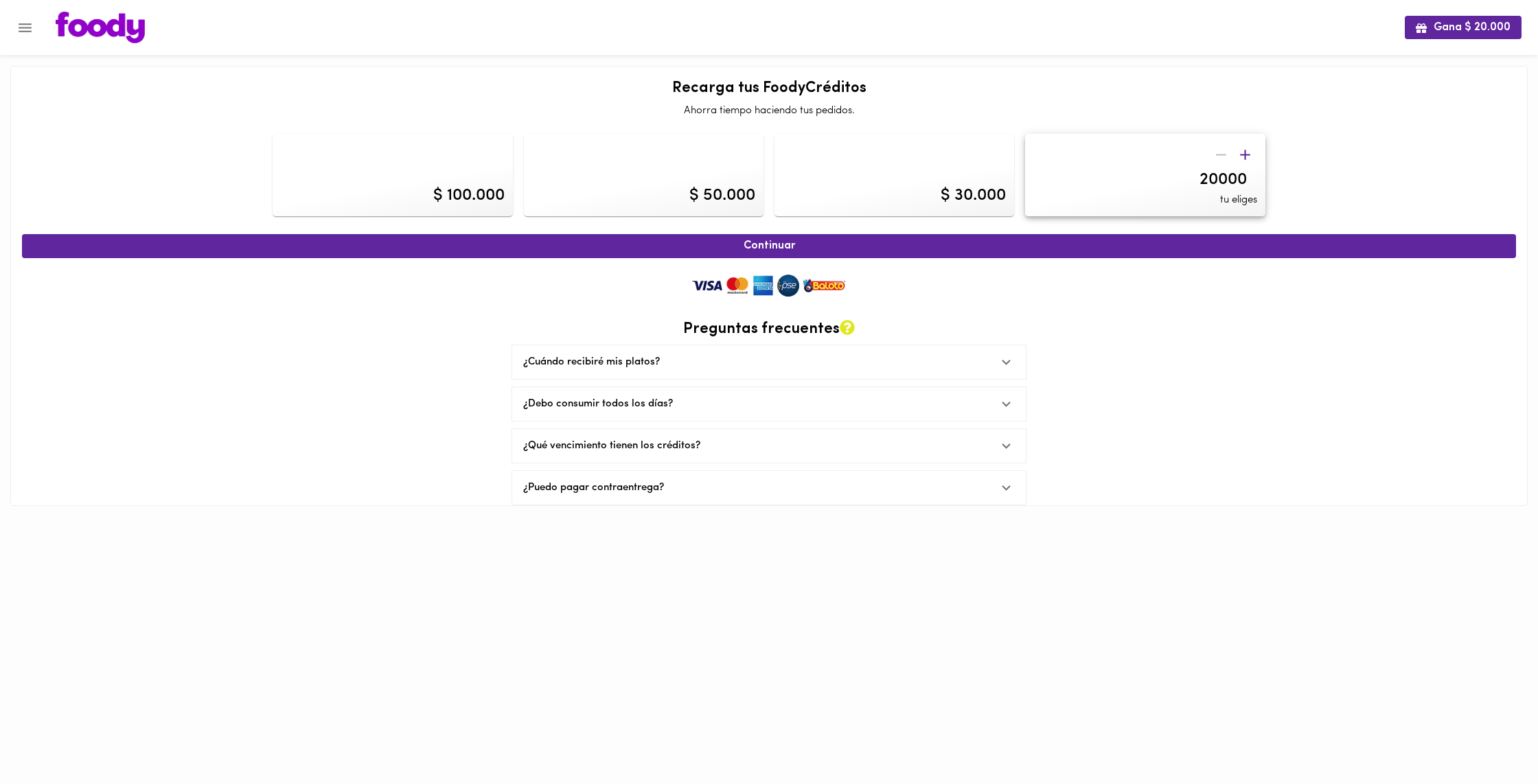
drag, startPoint x: 1242, startPoint y: 178, endPoint x: 1189, endPoint y: 179, distance: 53.0
click at [1189, 179] on input "20000" at bounding box center [1162, 180] width 191 height 20
type input "300000"
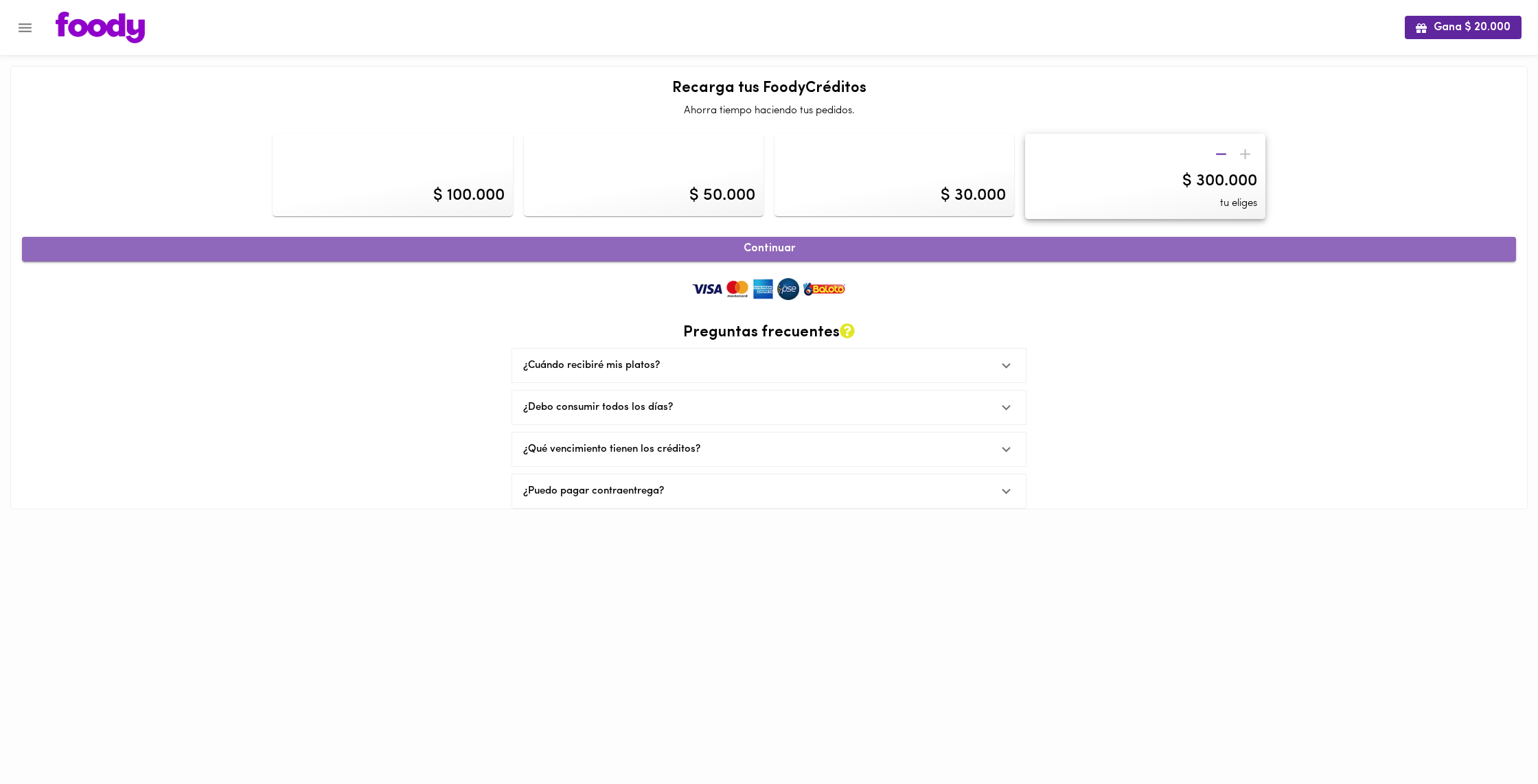
click at [785, 249] on span "Continuar" at bounding box center [768, 249] width 1463 height 13
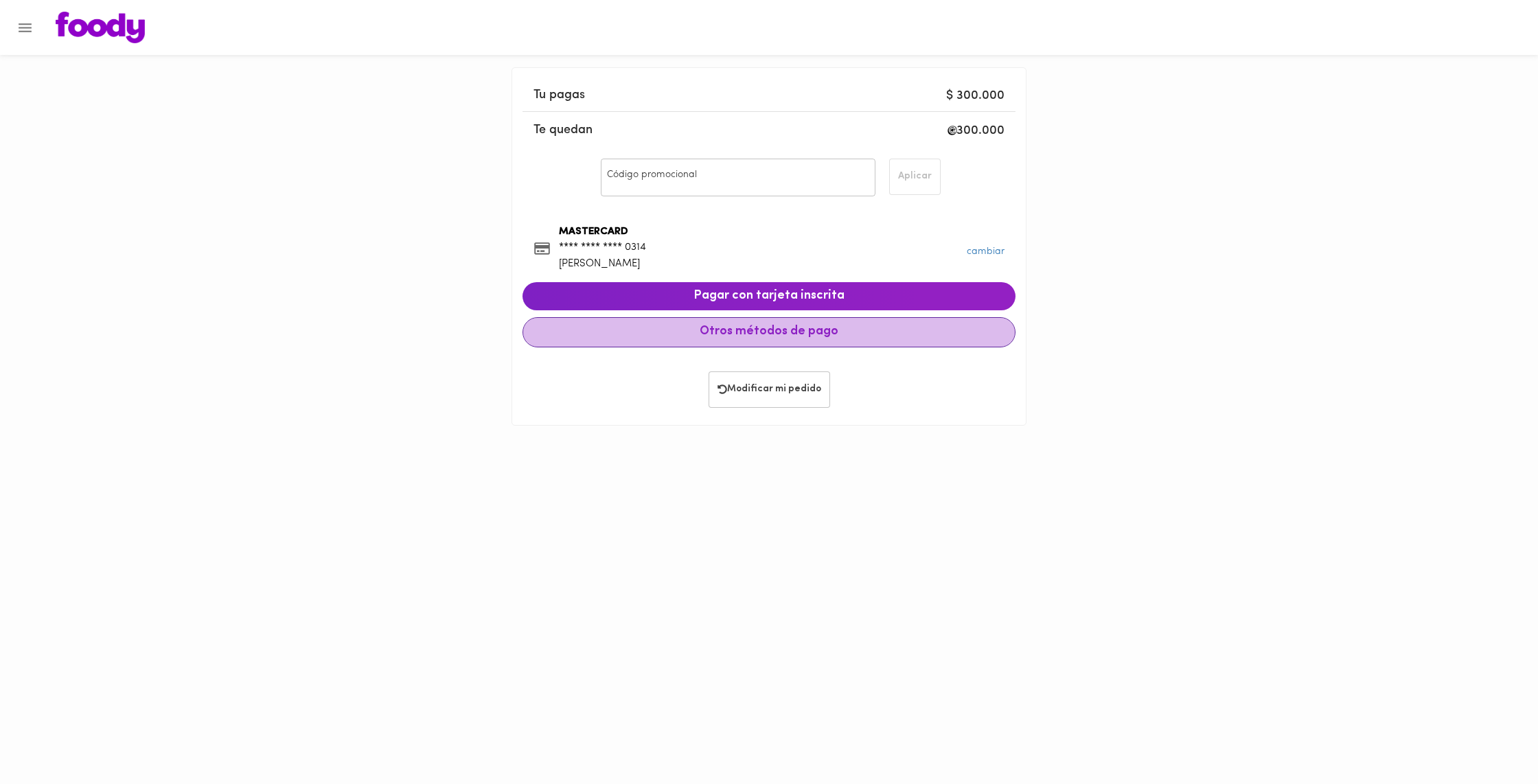
click at [755, 336] on span "Otros métodos de pago" at bounding box center [769, 332] width 469 height 15
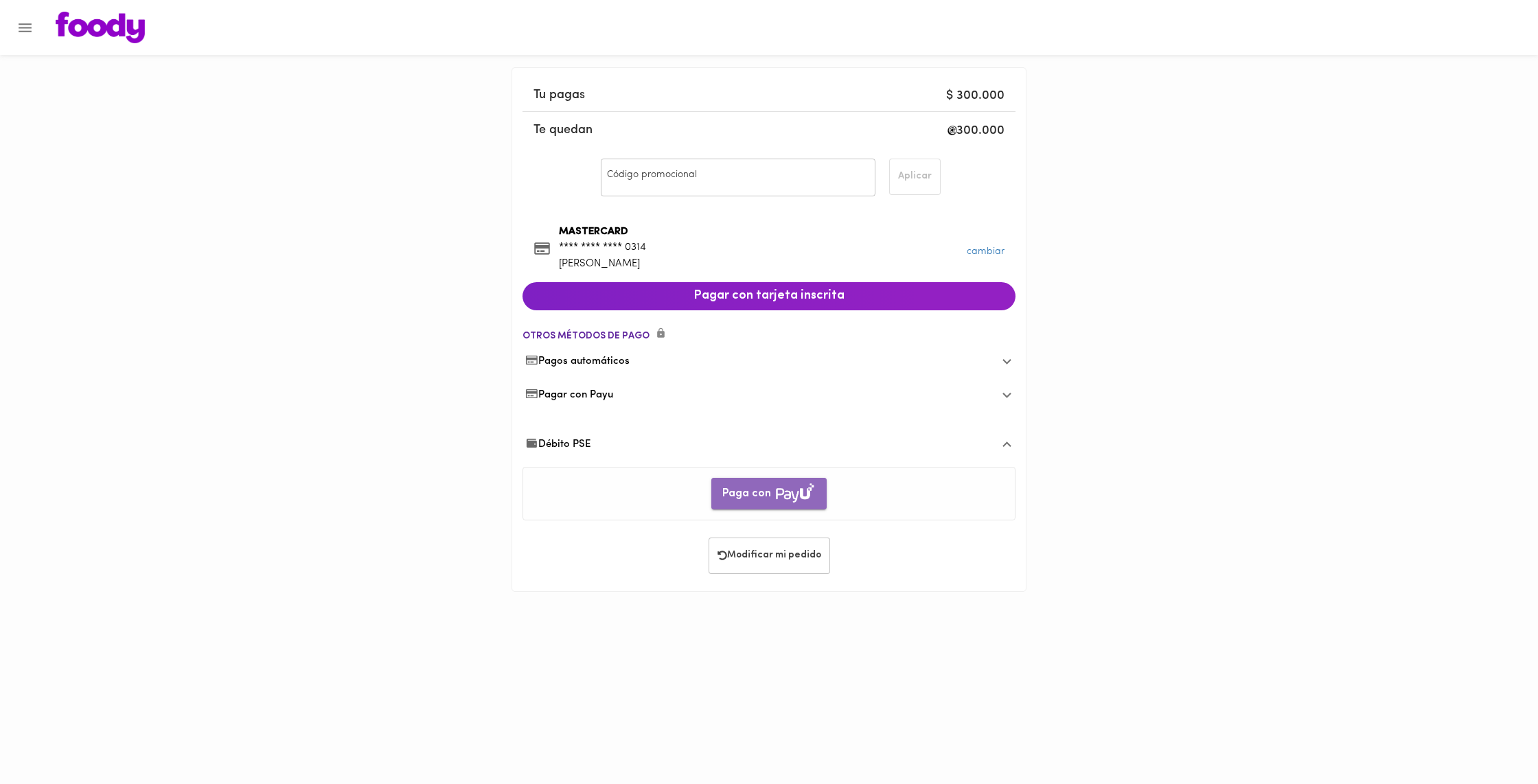
click at [765, 492] on span "Paga con" at bounding box center [769, 494] width 93 height 22
